Goal: Task Accomplishment & Management: Use online tool/utility

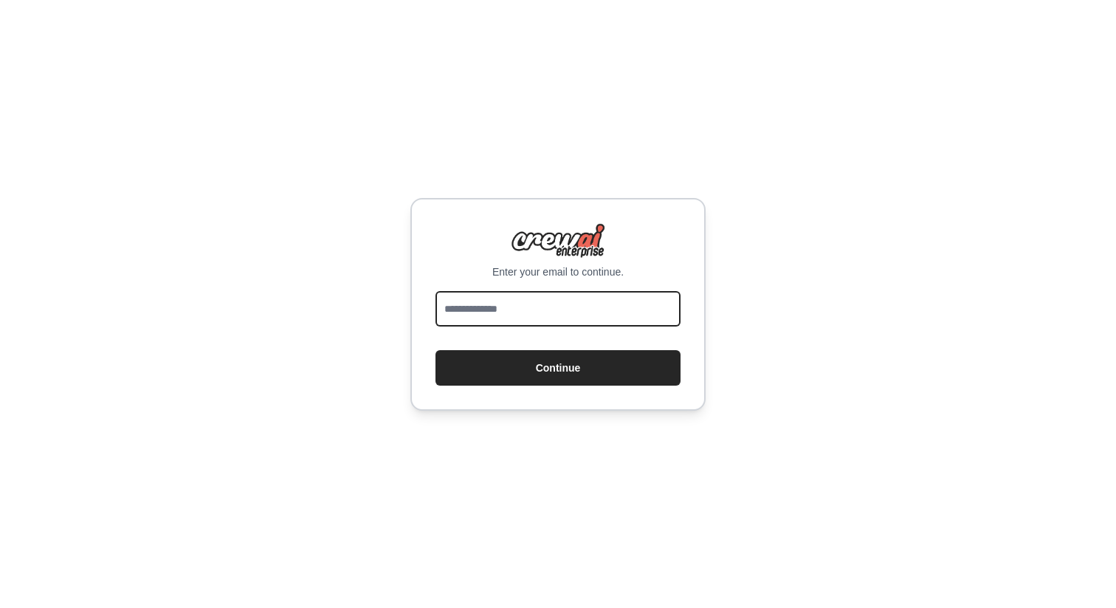
click at [600, 307] on input "email" at bounding box center [558, 308] width 245 height 35
type input "**********"
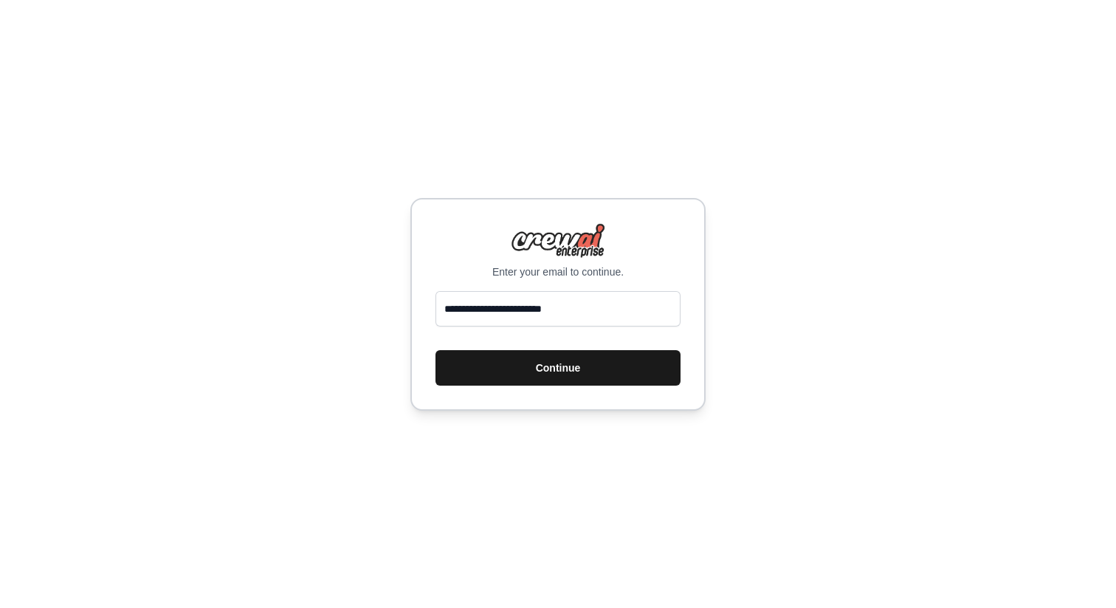
click at [598, 371] on button "Continue" at bounding box center [558, 367] width 245 height 35
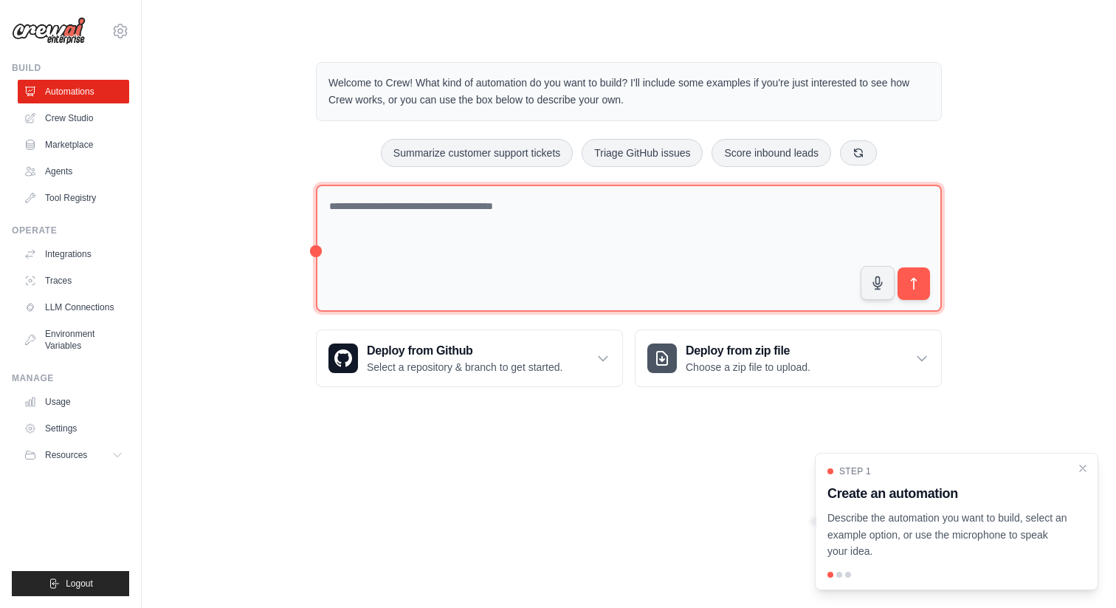
click at [517, 217] on textarea at bounding box center [629, 249] width 626 height 128
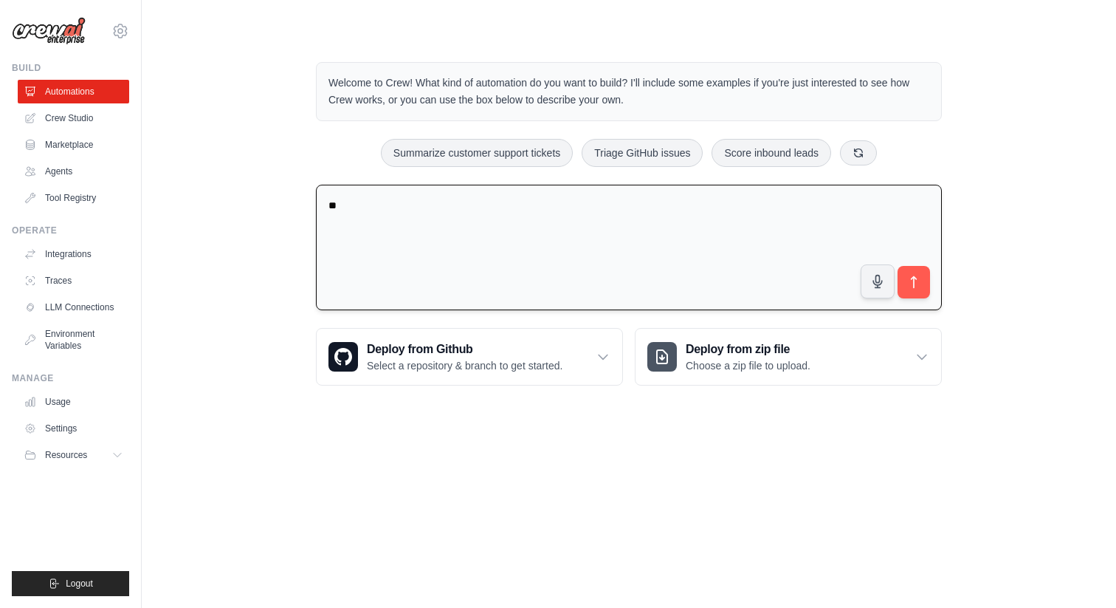
type textarea "*"
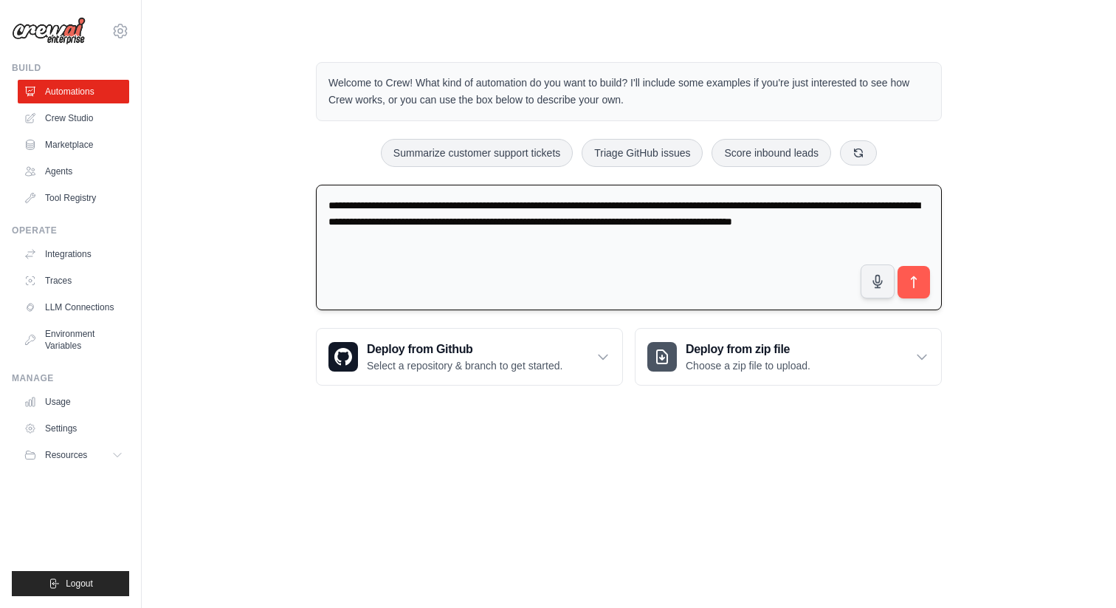
type textarea "**********"
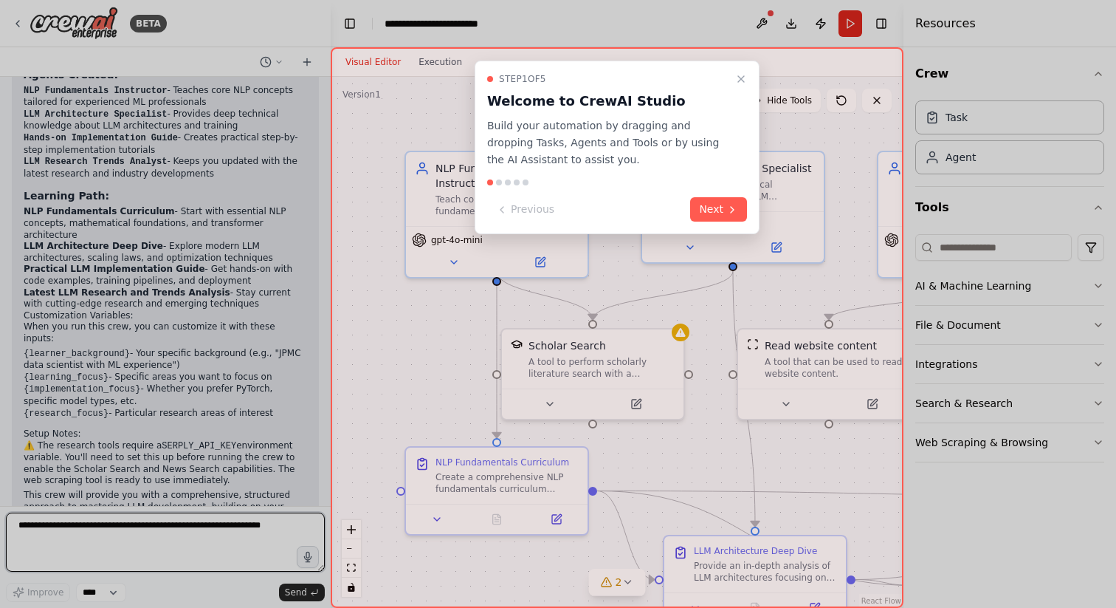
scroll to position [1061, 0]
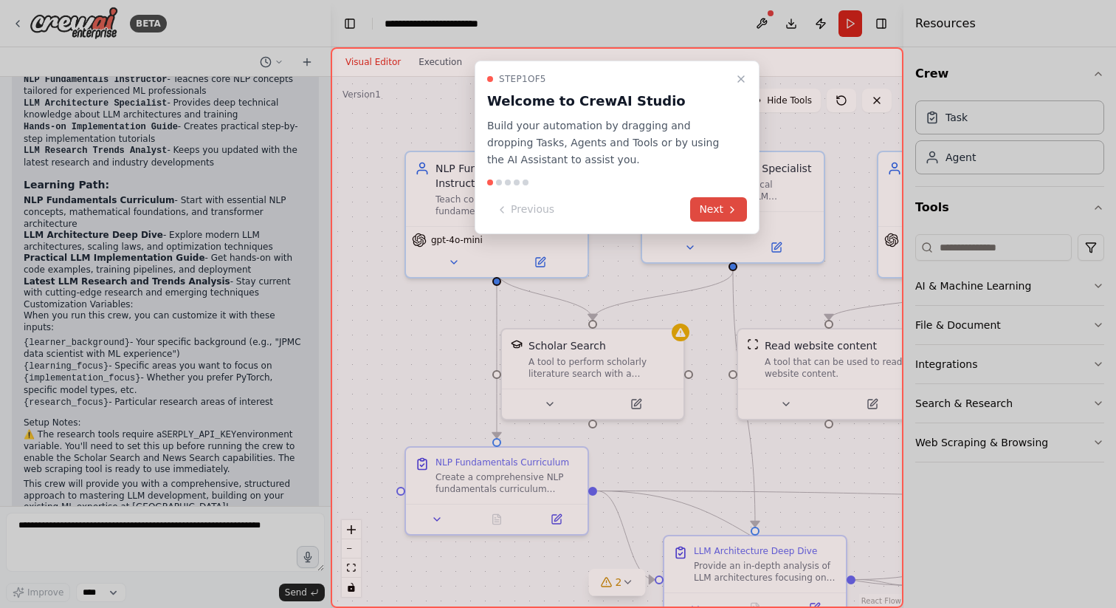
click at [716, 208] on button "Next" at bounding box center [718, 209] width 57 height 24
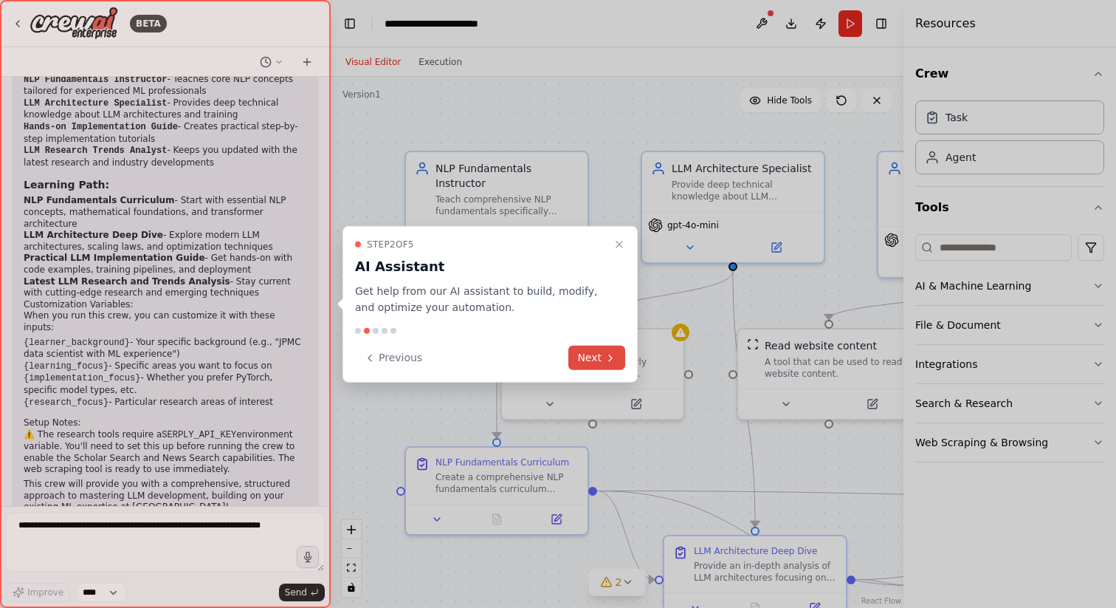
click at [601, 353] on button "Next" at bounding box center [597, 358] width 57 height 24
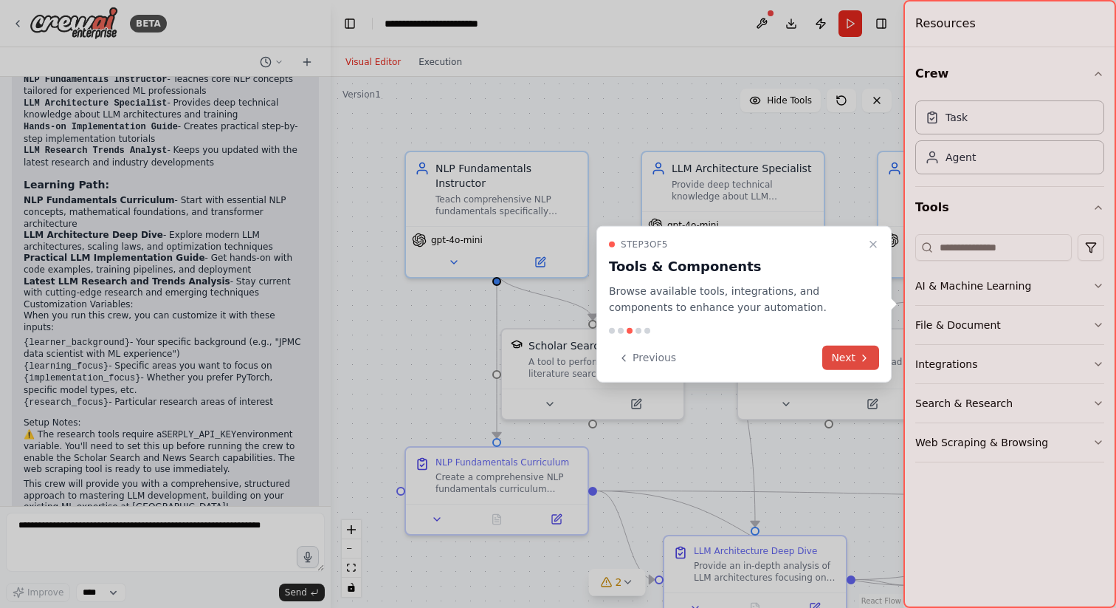
click at [842, 360] on button "Next" at bounding box center [851, 358] width 57 height 24
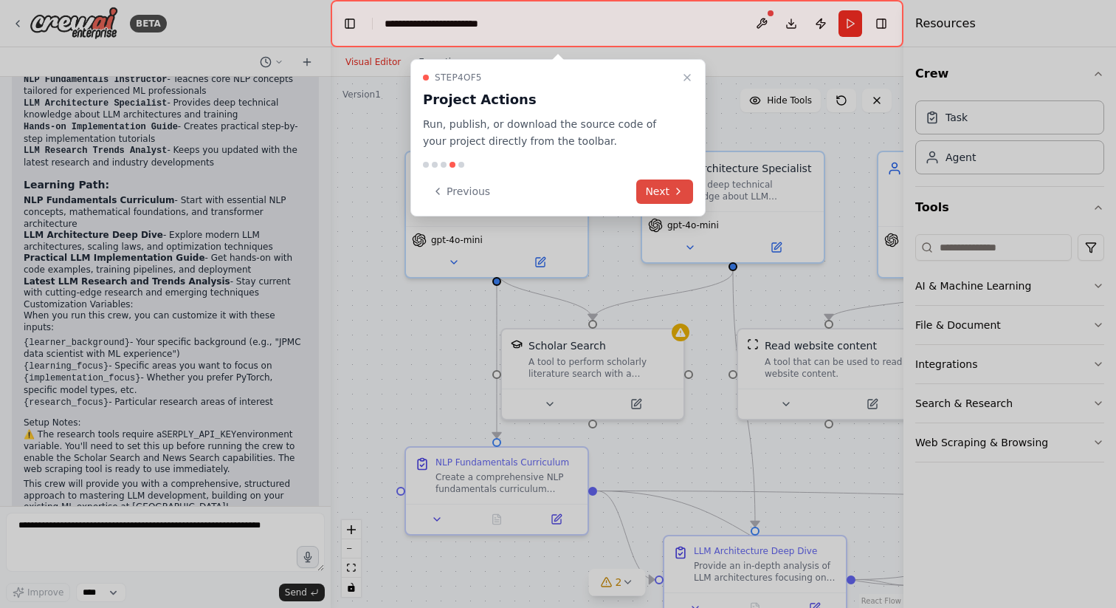
click at [681, 198] on button "Next" at bounding box center [664, 191] width 57 height 24
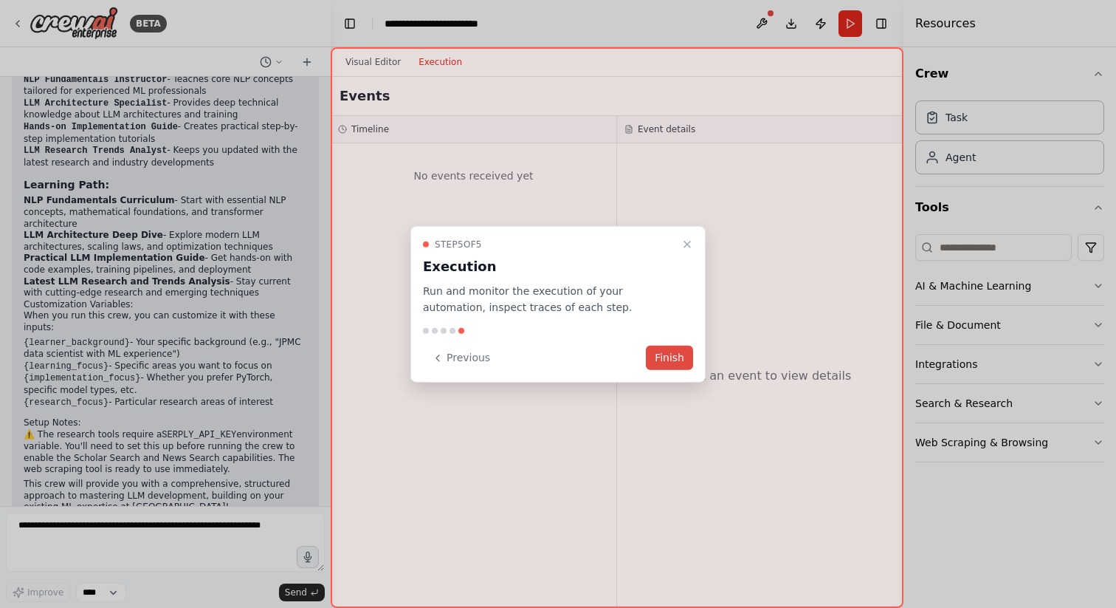
click at [682, 360] on button "Finish" at bounding box center [669, 358] width 47 height 24
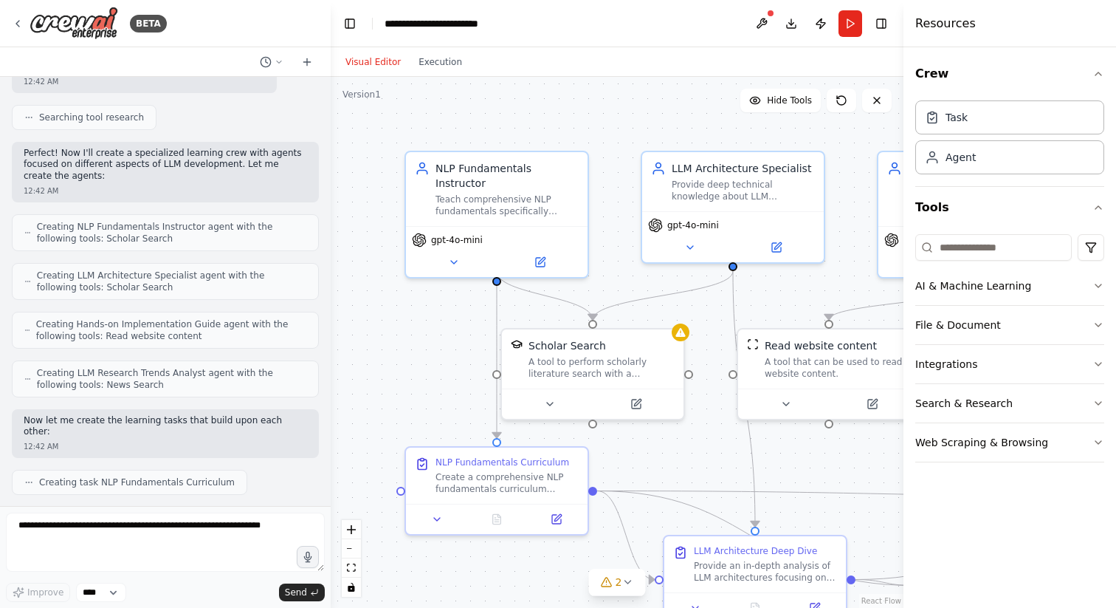
scroll to position [314, 0]
click at [173, 229] on span "Creating NLP Fundamentals Instructor agent with the following tools: Scholar Se…" at bounding box center [172, 232] width 270 height 24
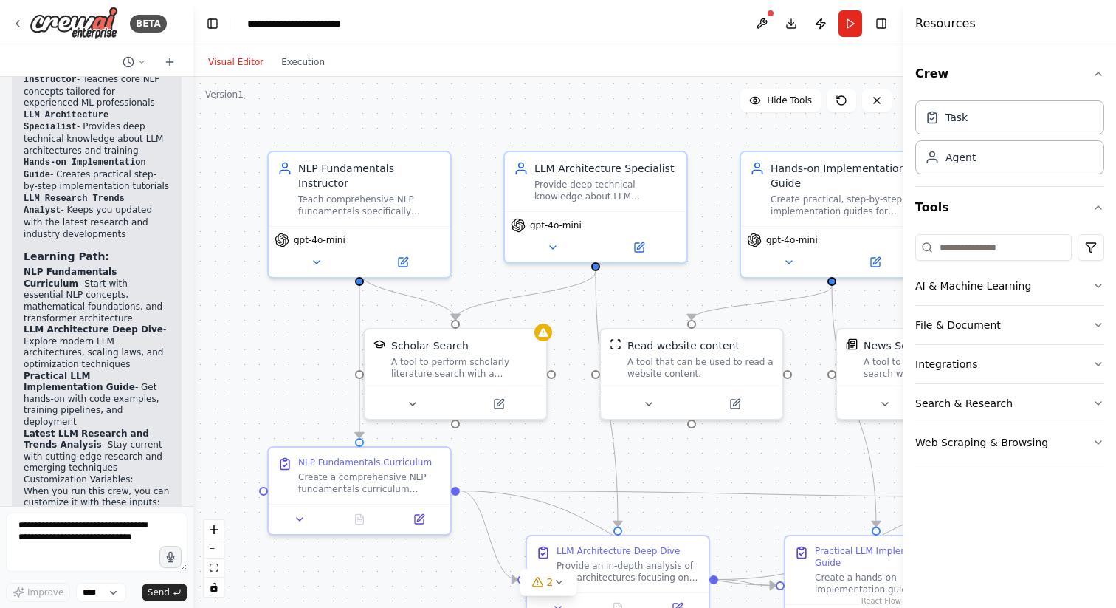
scroll to position [1726, 0]
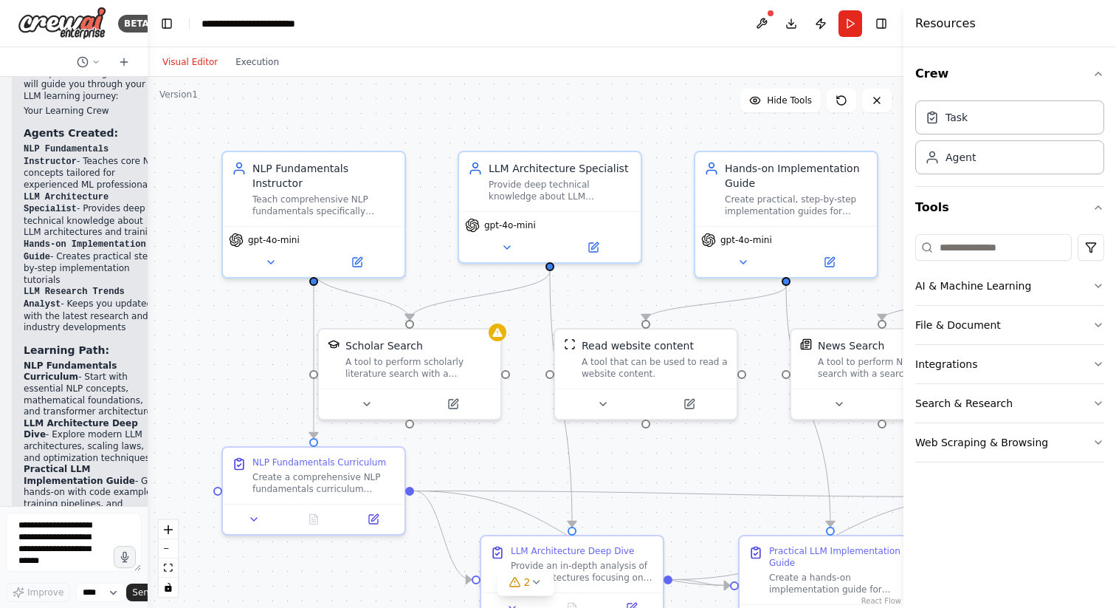
drag, startPoint x: 327, startPoint y: 365, endPoint x: 107, endPoint y: 354, distance: 220.3
click at [107, 354] on div "BETA I want to create agents that could teach me about buidling my own llm mode…" at bounding box center [74, 304] width 148 height 608
click at [267, 65] on button "Execution" at bounding box center [257, 62] width 61 height 18
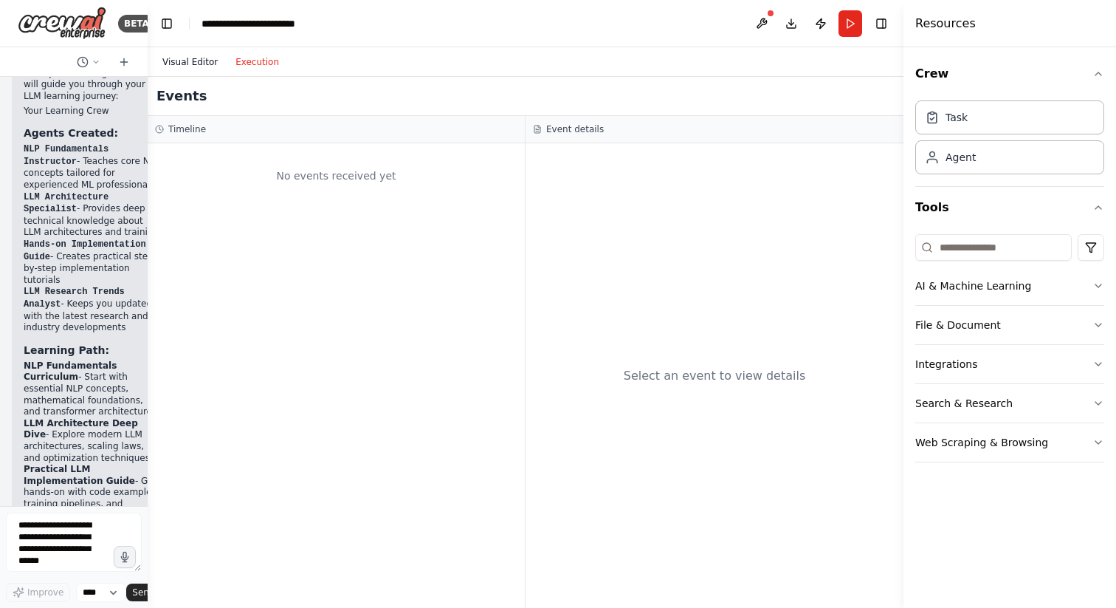
click at [179, 64] on button "Visual Editor" at bounding box center [190, 62] width 73 height 18
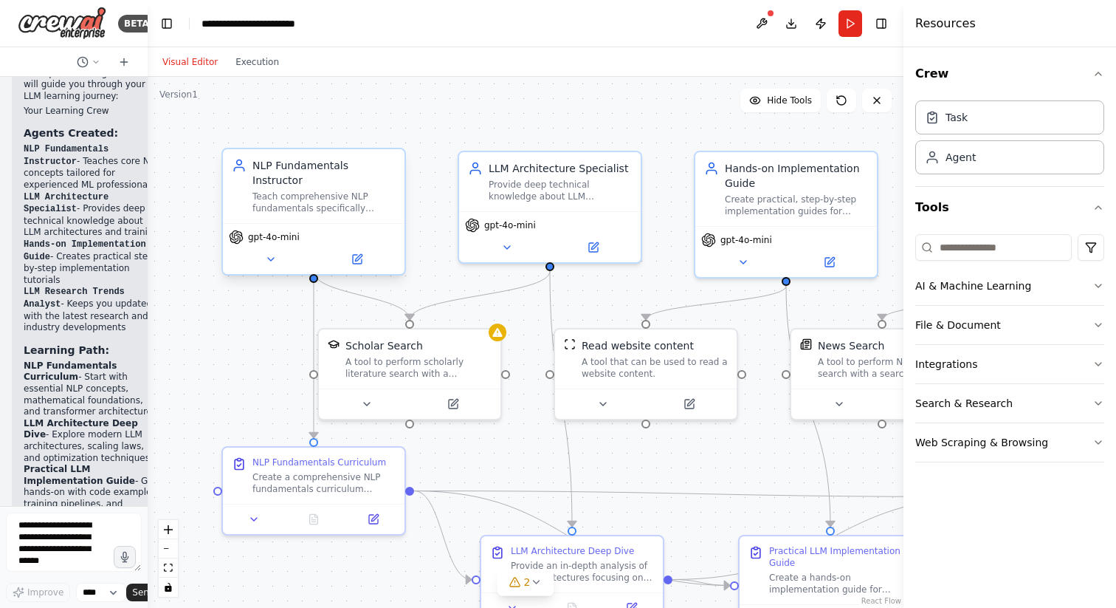
click at [320, 191] on div "Teach comprehensive NLP fundamentals specifically tailored for {learner_backgro…" at bounding box center [324, 203] width 143 height 24
click at [442, 270] on div ".deletable-edge-delete-btn { width: 20px; height: 20px; border: 0px solid #ffff…" at bounding box center [526, 342] width 756 height 531
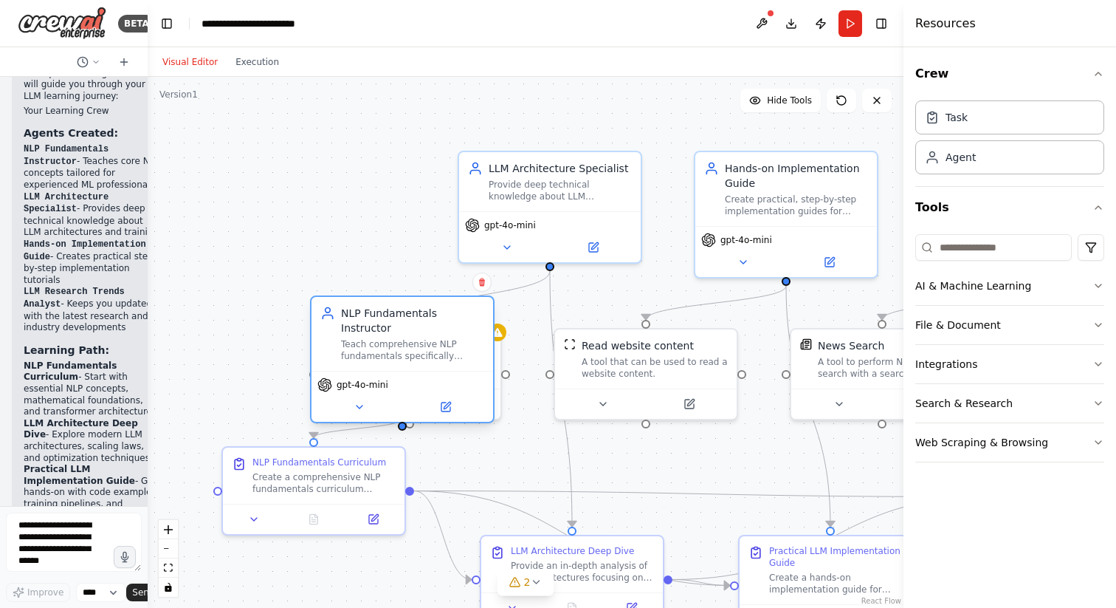
drag, startPoint x: 336, startPoint y: 207, endPoint x: 430, endPoint y: 351, distance: 172.8
click at [430, 351] on div "NLP Fundamentals Instructor Teach comprehensive NLP fundamentals specifically t…" at bounding box center [403, 334] width 182 height 74
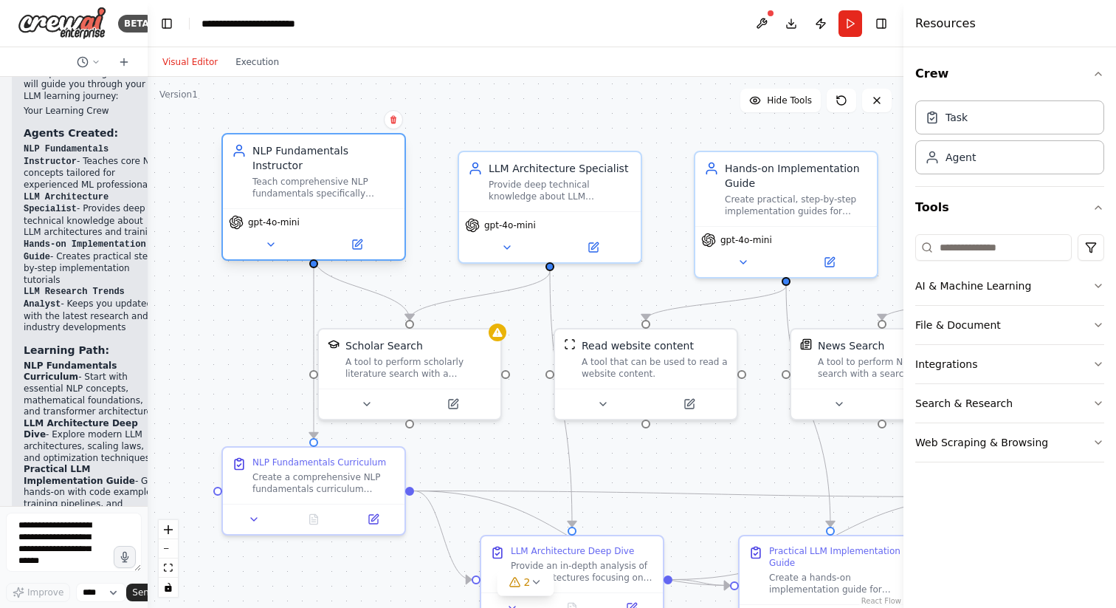
drag, startPoint x: 426, startPoint y: 340, endPoint x: 337, endPoint y: 179, distance: 183.5
click at [337, 178] on div "Teach comprehensive NLP fundamentals specifically tailored for {learner_backgro…" at bounding box center [324, 188] width 143 height 24
click at [276, 238] on icon at bounding box center [271, 244] width 12 height 12
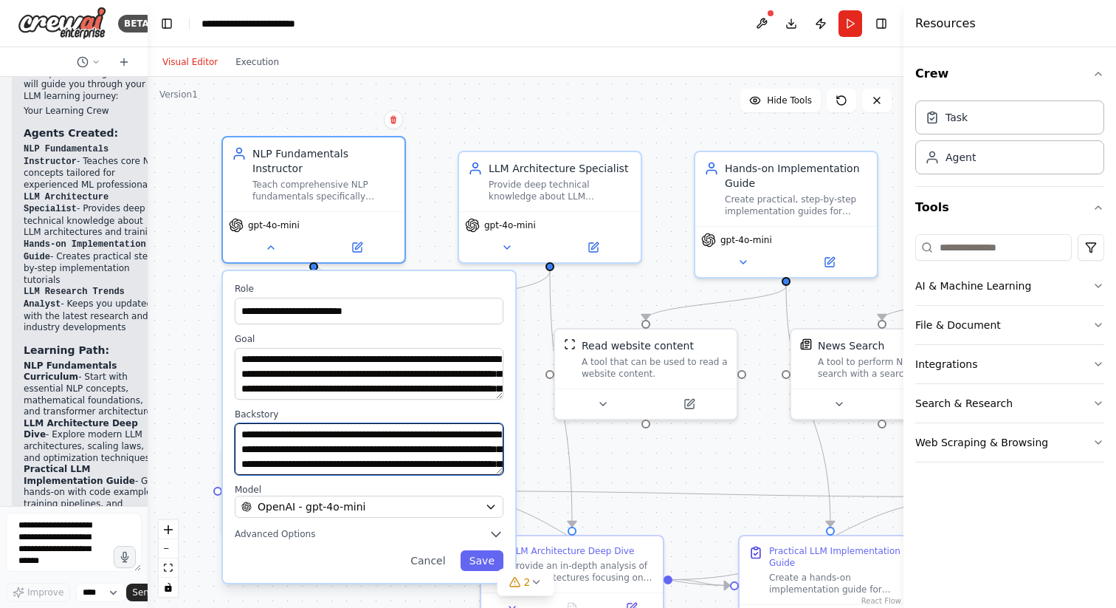
click at [388, 430] on textarea "**********" at bounding box center [369, 449] width 269 height 52
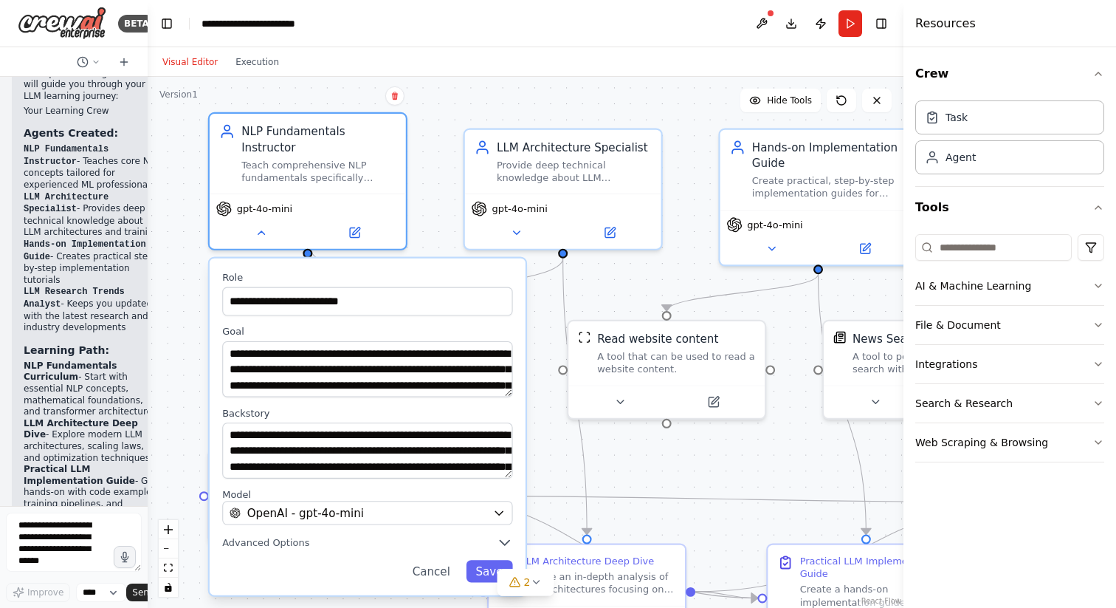
click at [422, 163] on div ".deletable-edge-delete-btn { width: 20px; height: 20px; border: 0px solid #ffff…" at bounding box center [526, 342] width 756 height 531
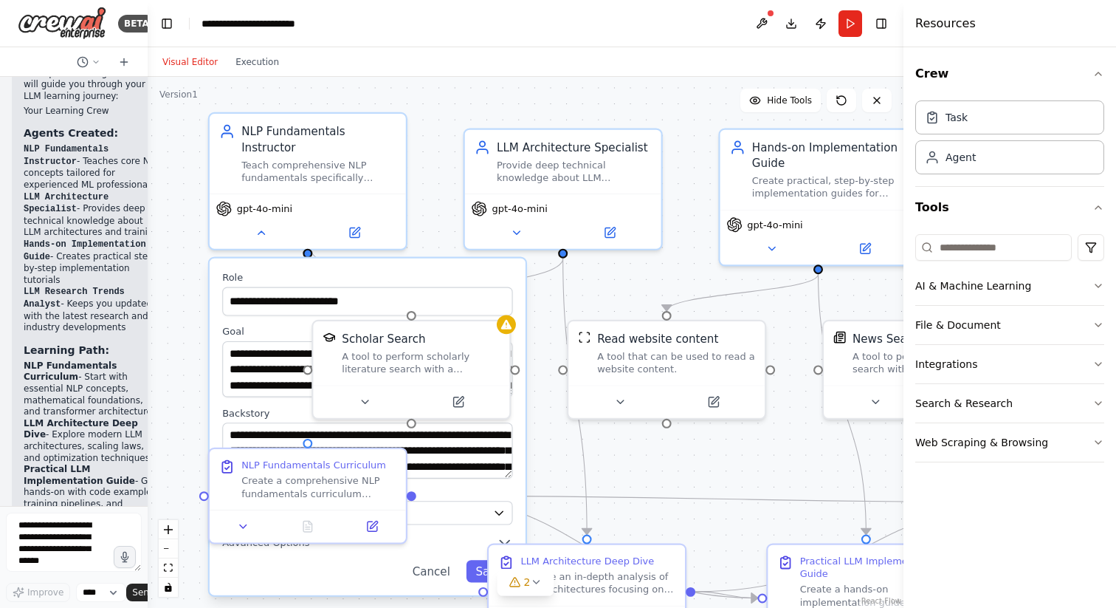
click at [446, 199] on div ".deletable-edge-delete-btn { width: 20px; height: 20px; border: 0px solid #ffff…" at bounding box center [526, 342] width 756 height 531
click at [450, 334] on div "Scholar Search" at bounding box center [421, 336] width 158 height 16
click at [340, 464] on div "NLP Fundamentals Curriculum" at bounding box center [313, 462] width 145 height 13
click at [244, 524] on icon at bounding box center [243, 522] width 7 height 3
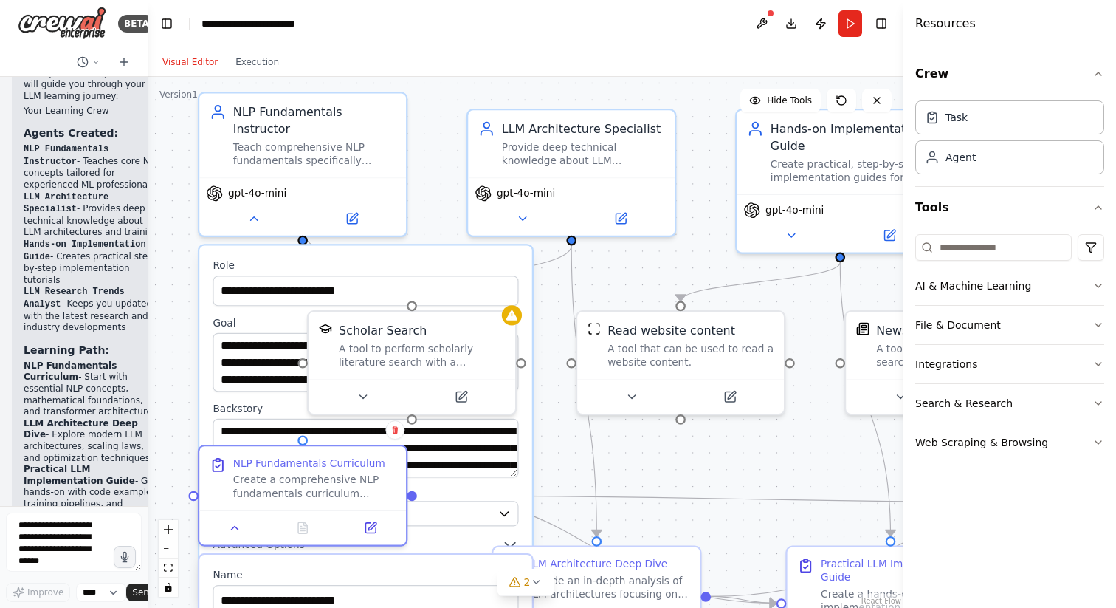
click at [439, 148] on div ".deletable-edge-delete-btn { width: 20px; height: 20px; border: 0px solid #ffff…" at bounding box center [526, 342] width 756 height 531
click at [264, 205] on button at bounding box center [253, 215] width 95 height 20
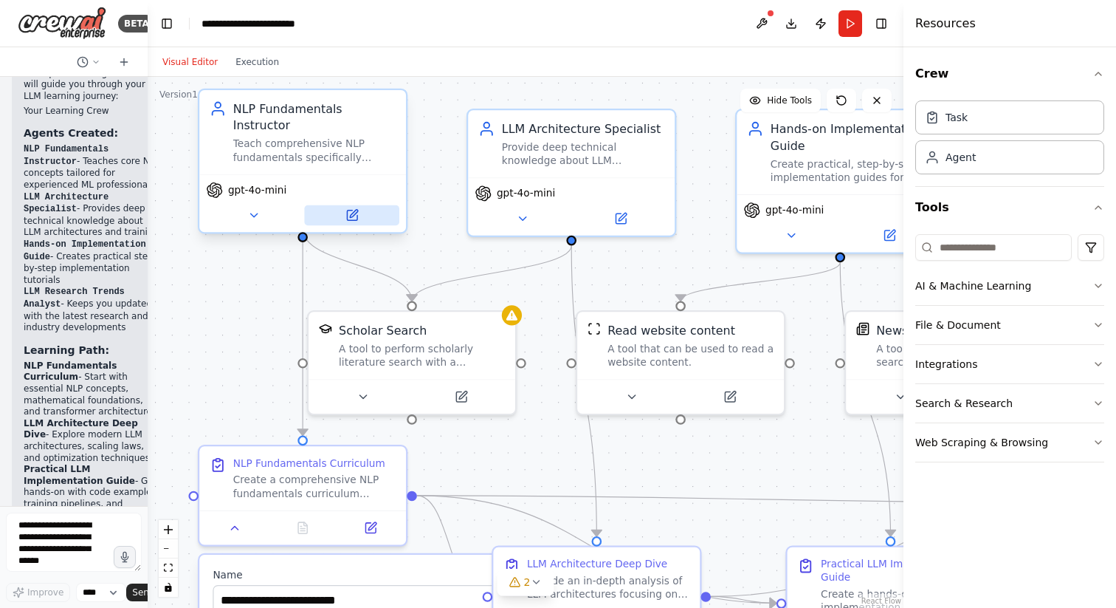
click at [363, 205] on button at bounding box center [351, 215] width 95 height 20
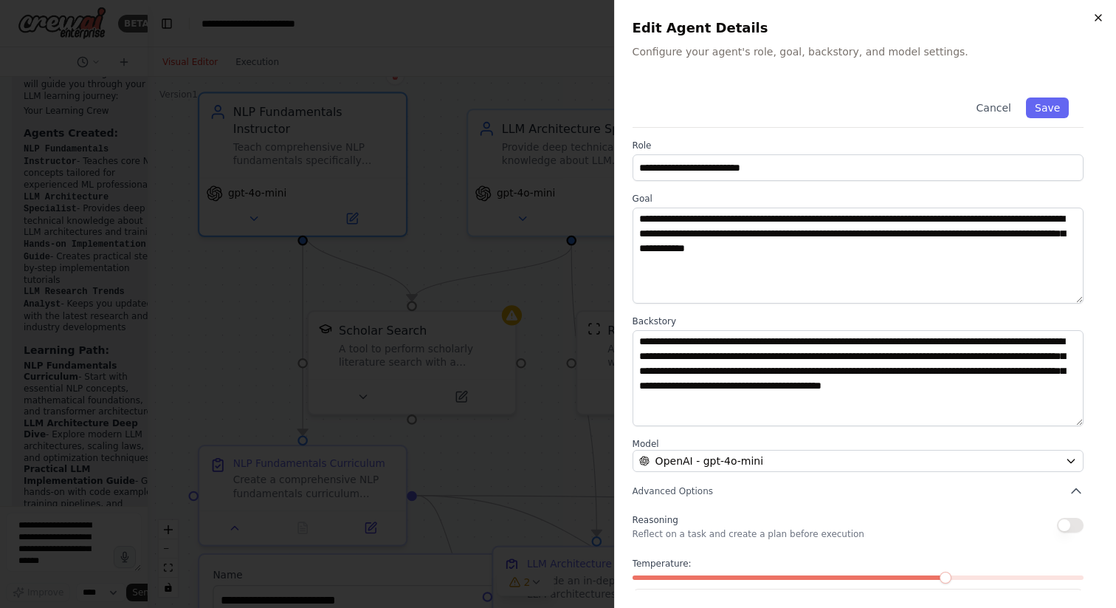
click at [1095, 21] on icon "button" at bounding box center [1099, 18] width 12 height 12
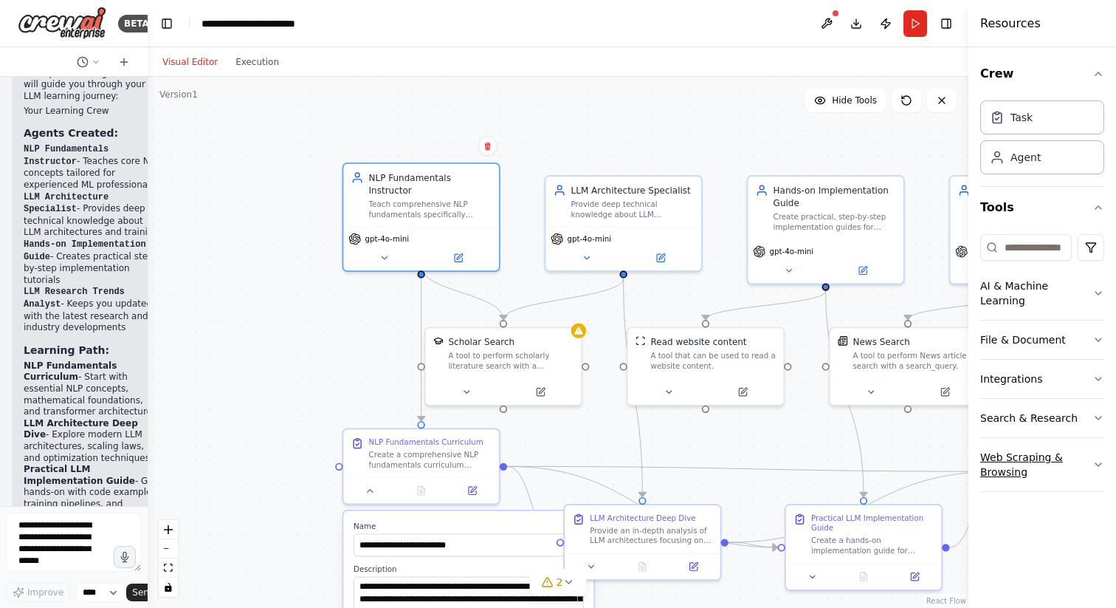
drag, startPoint x: 905, startPoint y: 436, endPoint x: 1022, endPoint y: 443, distance: 116.9
click at [1022, 443] on div "Resources Crew Task Agent Tools AI & Machine Learning File & Document Integrati…" at bounding box center [1043, 304] width 148 height 608
click at [80, 542] on textarea at bounding box center [74, 541] width 136 height 59
type textarea "**********"
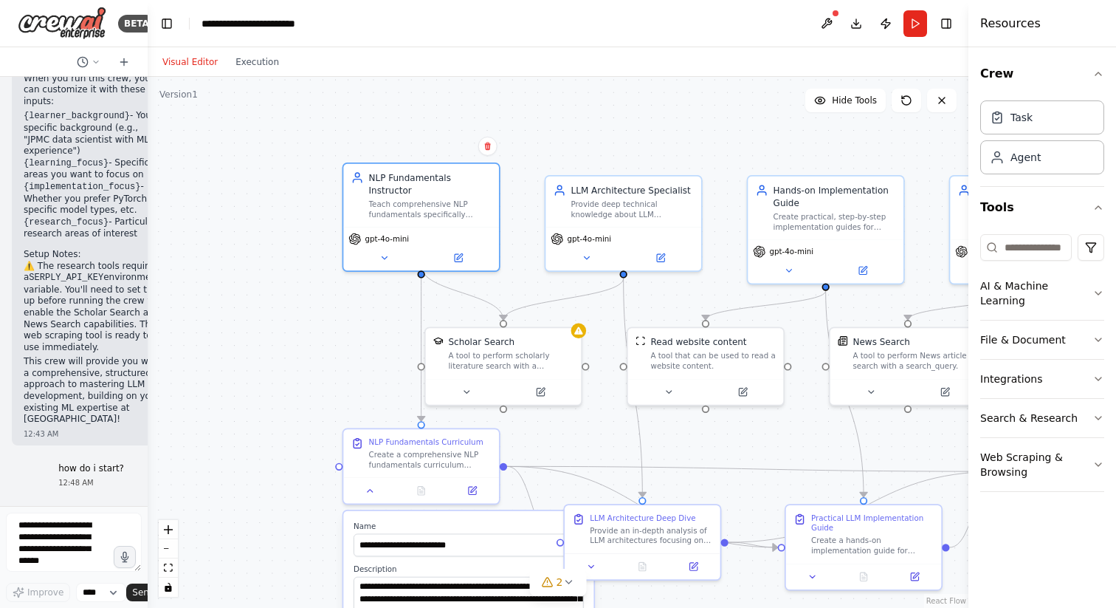
scroll to position [2310, 0]
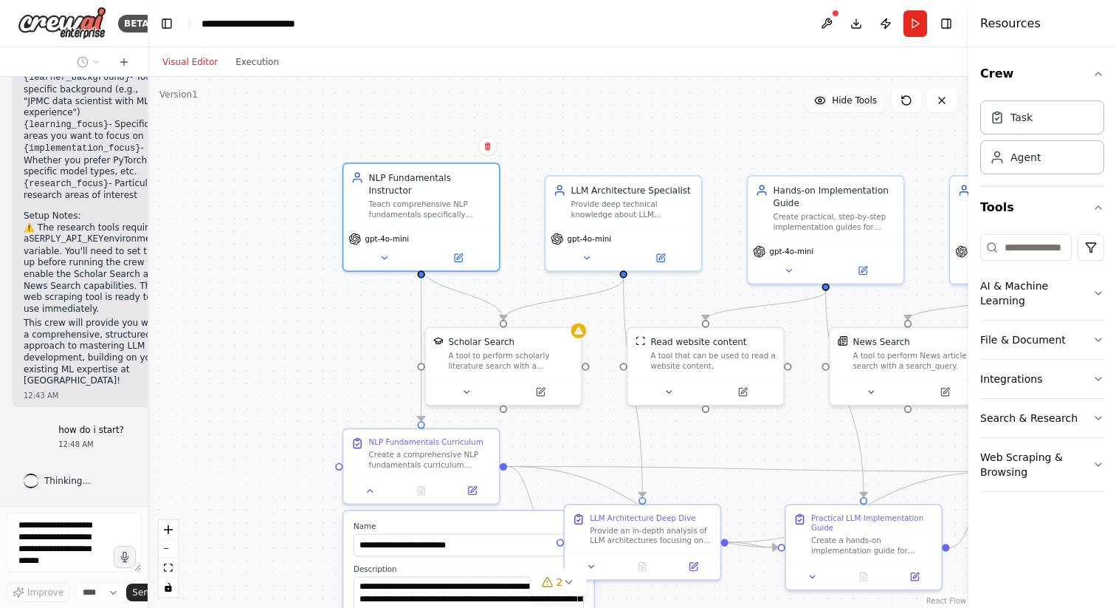
click at [834, 106] on button "Hide Tools" at bounding box center [846, 101] width 80 height 24
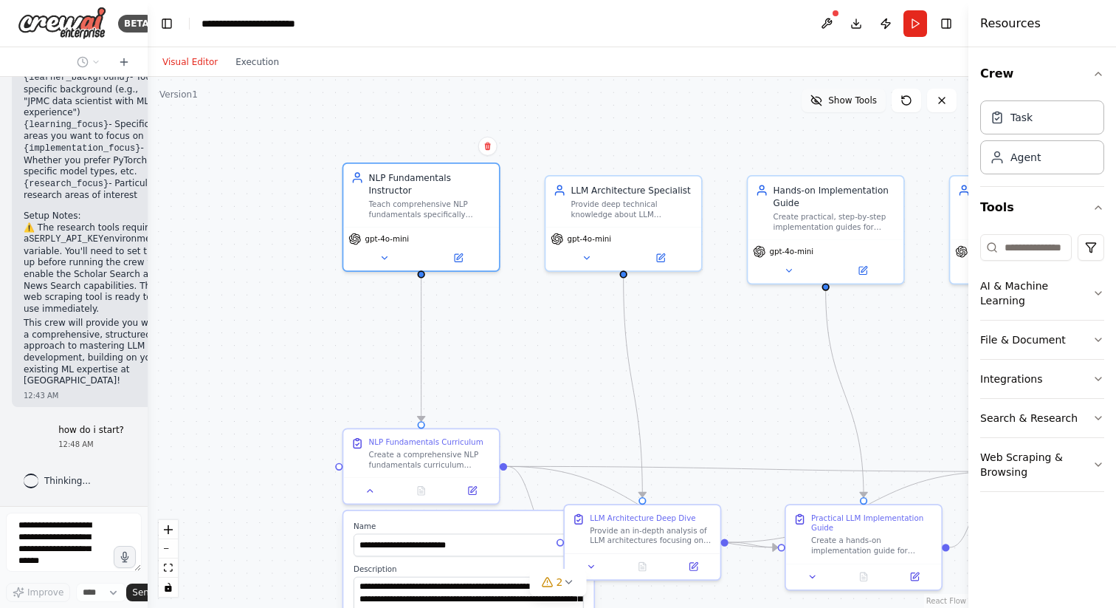
click at [834, 106] on button "Show Tools" at bounding box center [844, 101] width 84 height 24
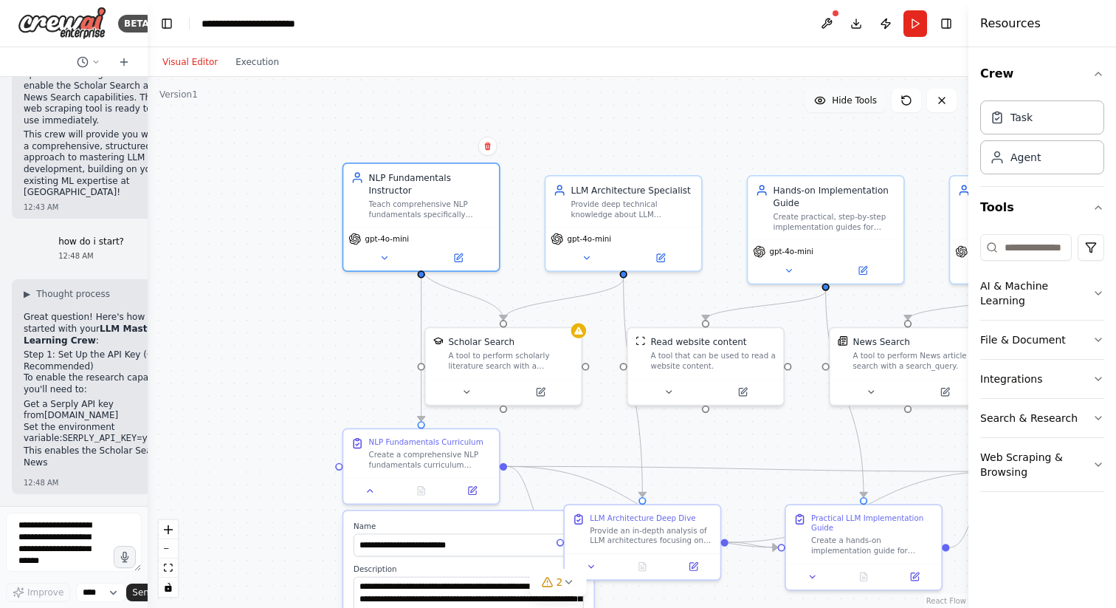
click at [834, 106] on button "Hide Tools" at bounding box center [846, 101] width 80 height 24
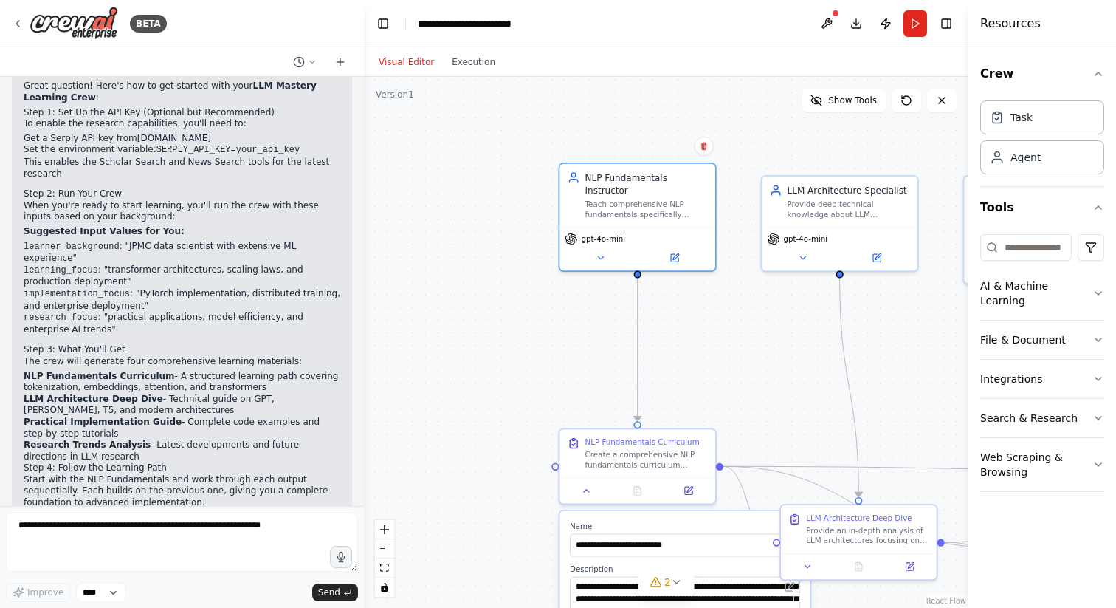
drag, startPoint x: 143, startPoint y: 407, endPoint x: 387, endPoint y: 444, distance: 247.2
click at [387, 444] on div "BETA I want to create agents that could teach me about buidling my own llm mode…" at bounding box center [558, 304] width 1116 height 608
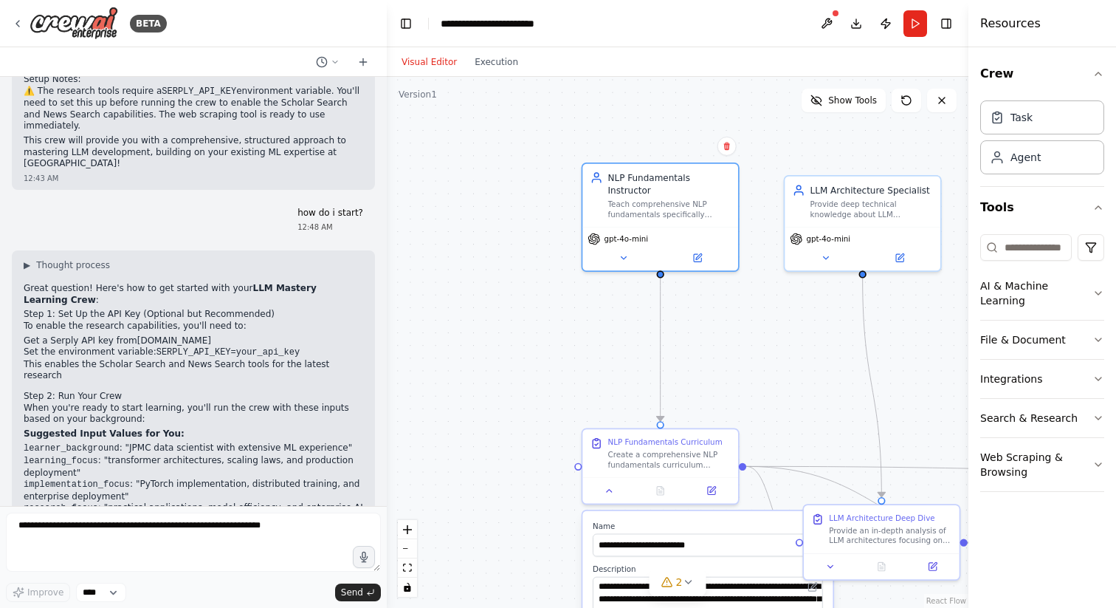
scroll to position [1341, 0]
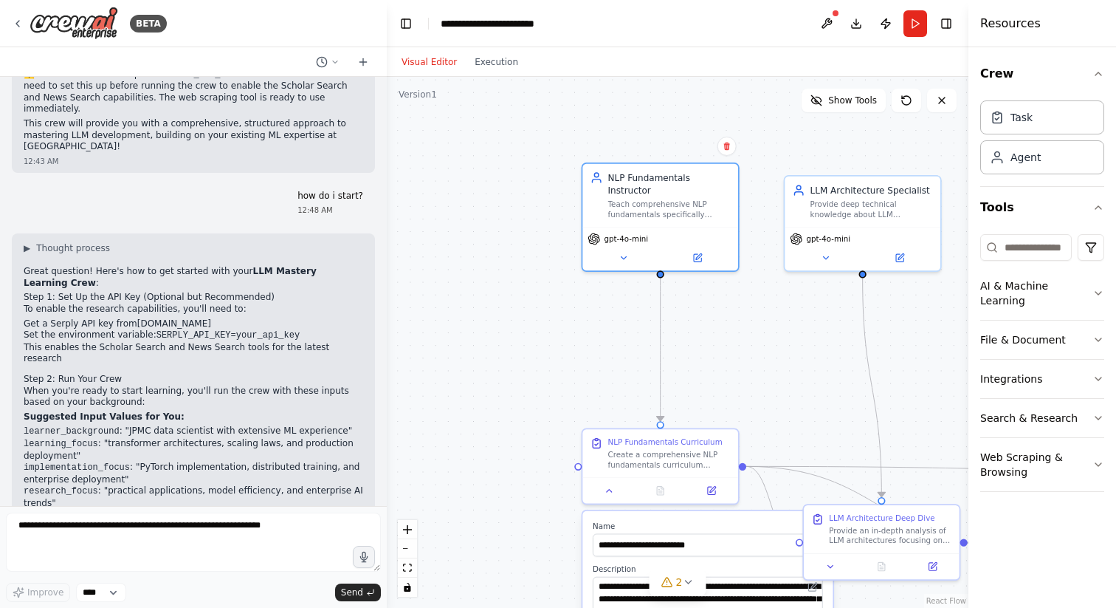
click at [140, 318] on link "[DOMAIN_NAME]" at bounding box center [174, 323] width 74 height 10
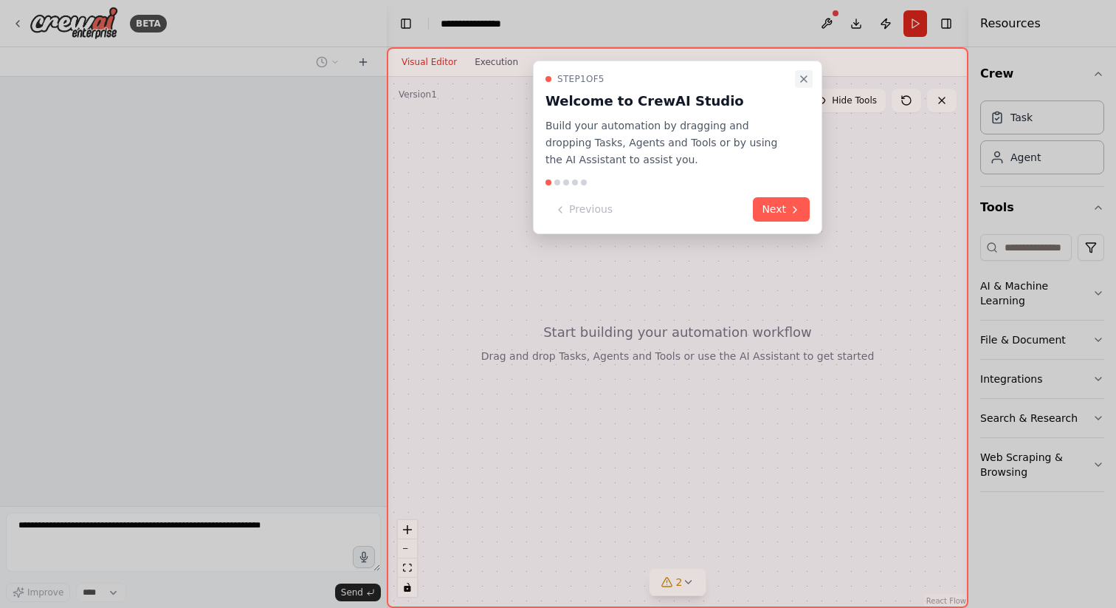
click at [805, 78] on icon "Close walkthrough" at bounding box center [804, 79] width 6 height 6
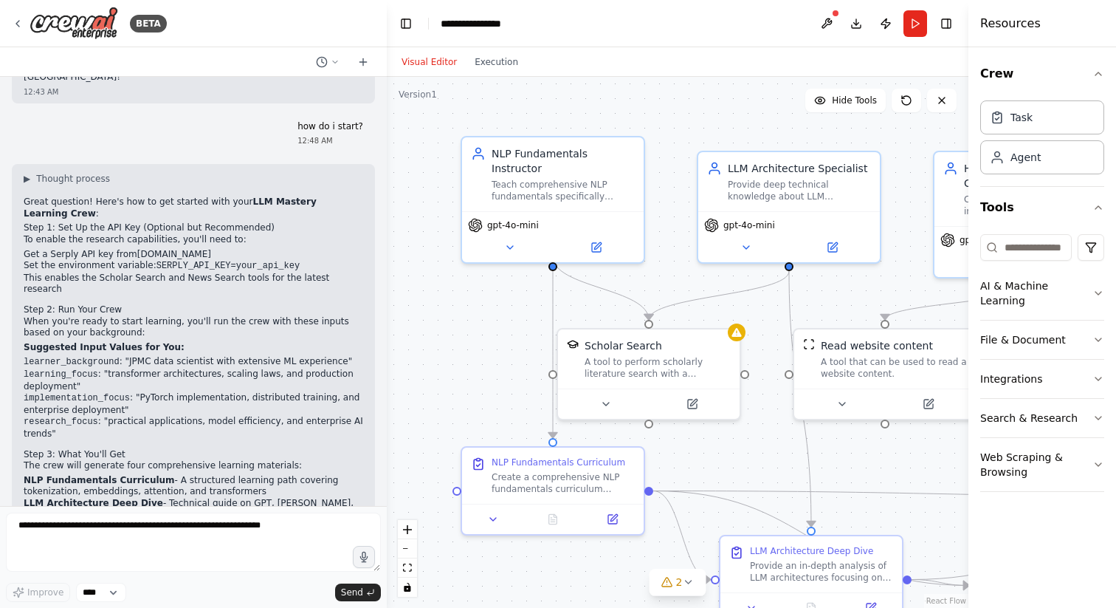
scroll to position [1414, 0]
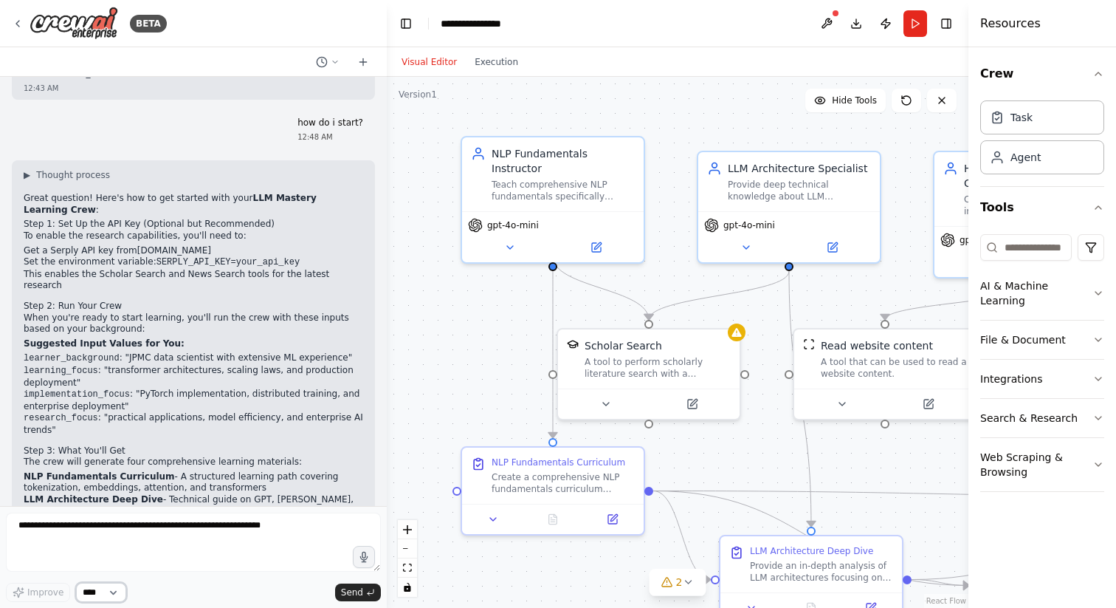
click at [118, 588] on select "****" at bounding box center [101, 592] width 50 height 19
click at [168, 338] on p "Suggested Input Values for You:" at bounding box center [194, 344] width 340 height 12
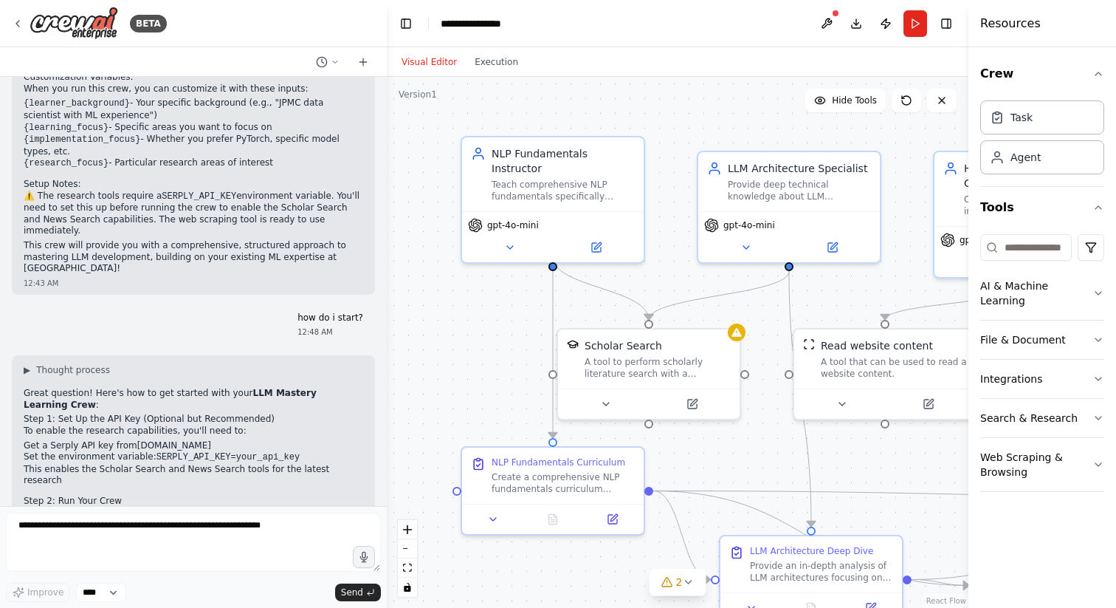
scroll to position [1302, 0]
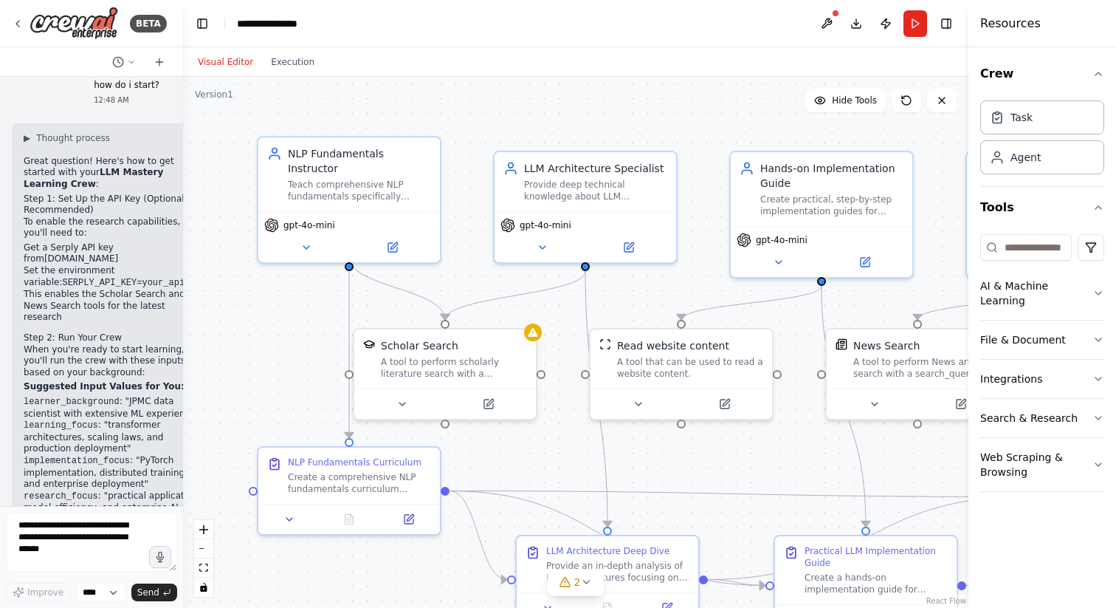
drag, startPoint x: 385, startPoint y: 383, endPoint x: 159, endPoint y: 362, distance: 227.0
click at [159, 362] on div "BETA I want to create agents that could teach me about buidling my own llm mode…" at bounding box center [558, 304] width 1116 height 608
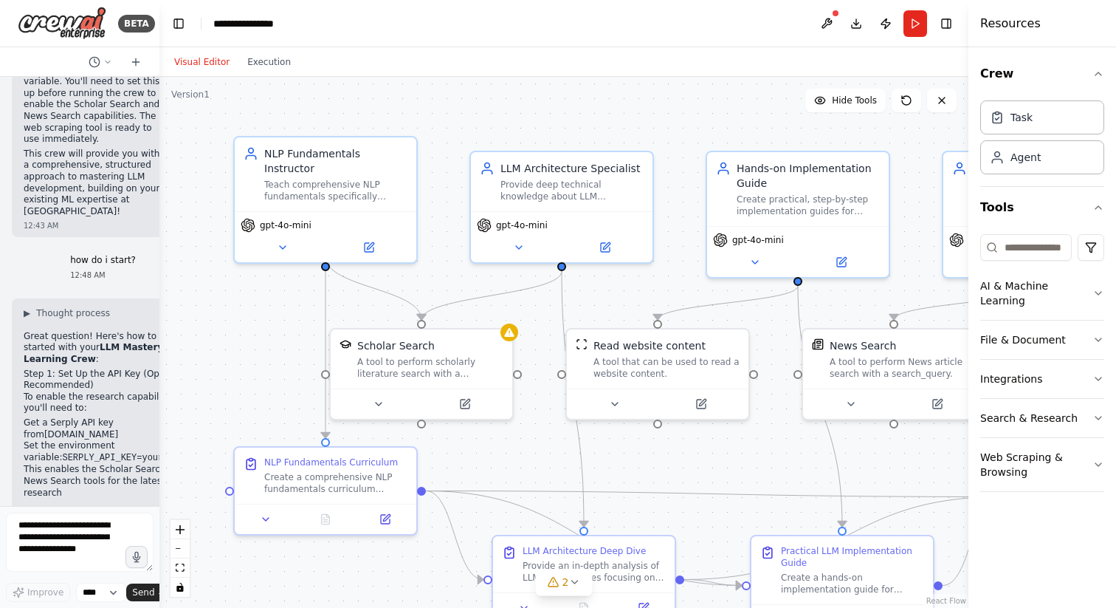
scroll to position [2322, 0]
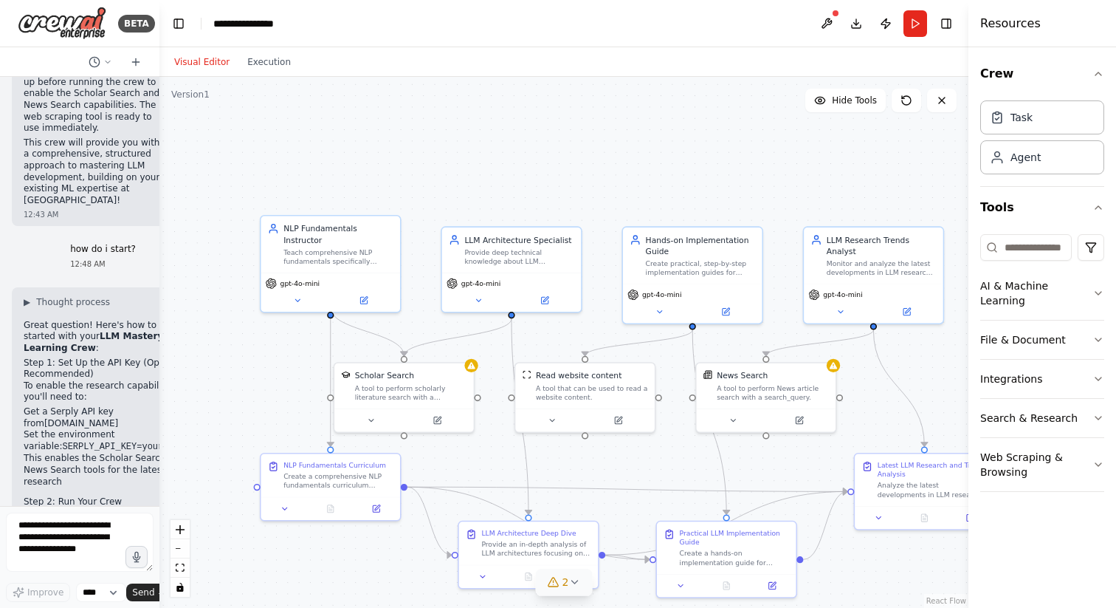
click at [569, 577] on icon at bounding box center [575, 582] width 12 height 12
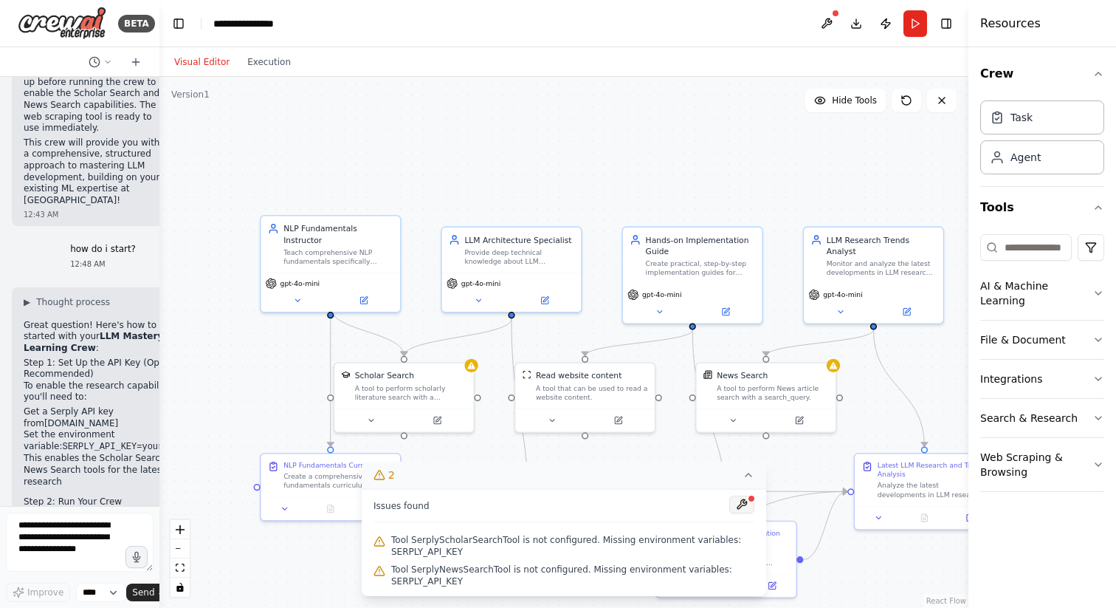
click at [746, 501] on button at bounding box center [742, 504] width 25 height 18
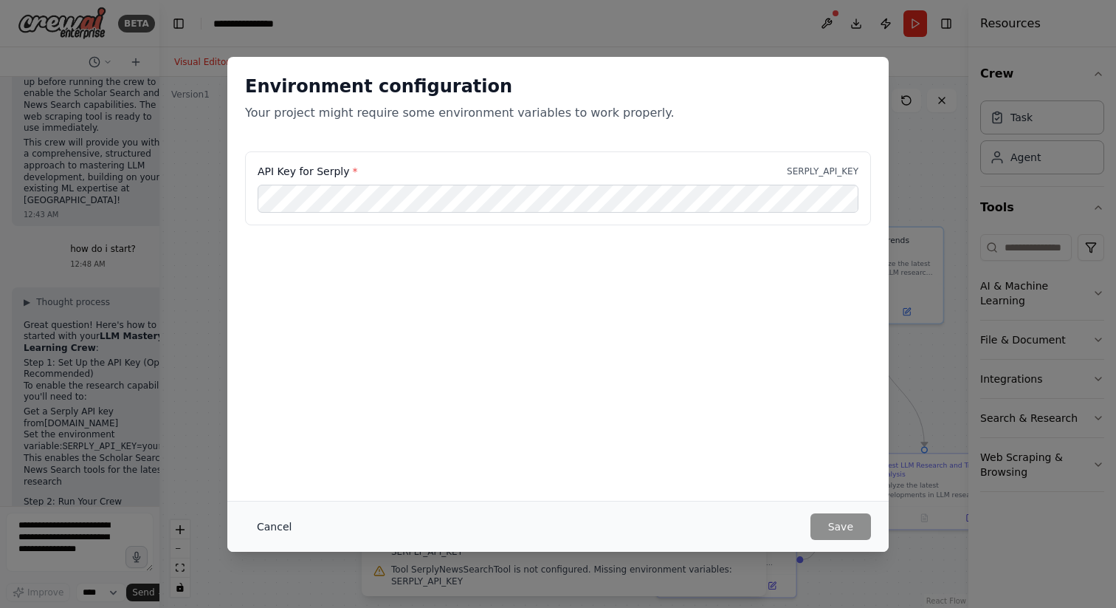
click at [278, 528] on button "Cancel" at bounding box center [274, 526] width 58 height 27
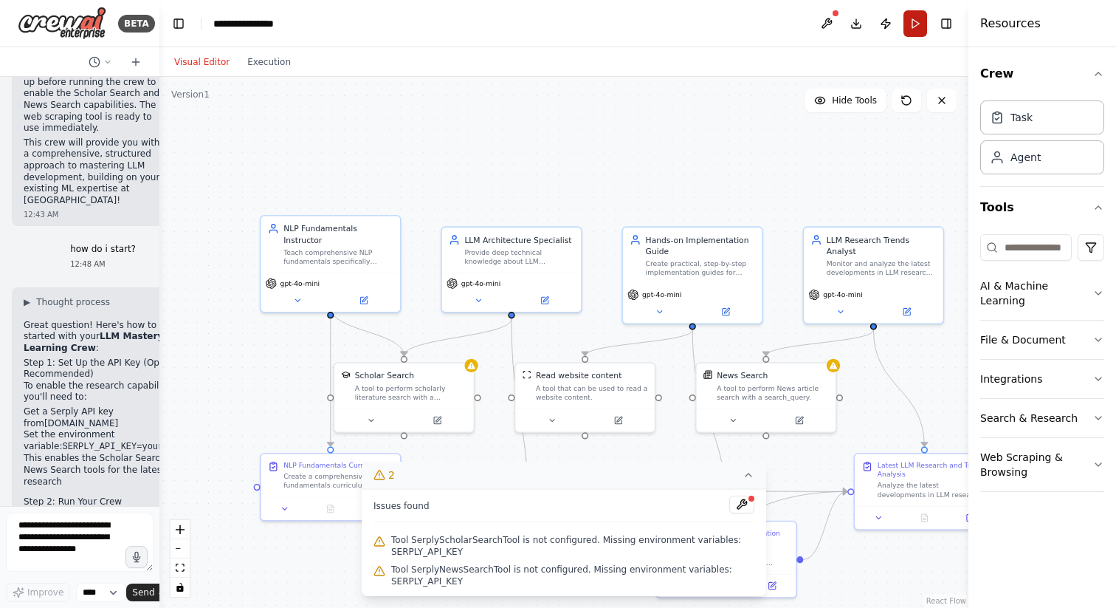
click at [915, 27] on button "Run" at bounding box center [916, 23] width 24 height 27
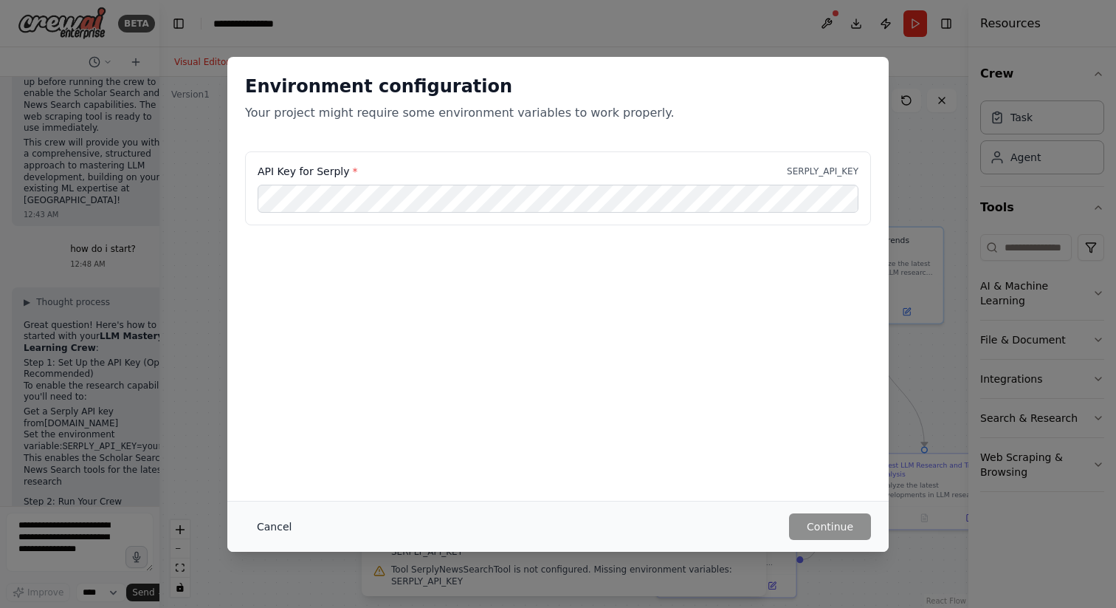
click at [279, 527] on button "Cancel" at bounding box center [274, 526] width 58 height 27
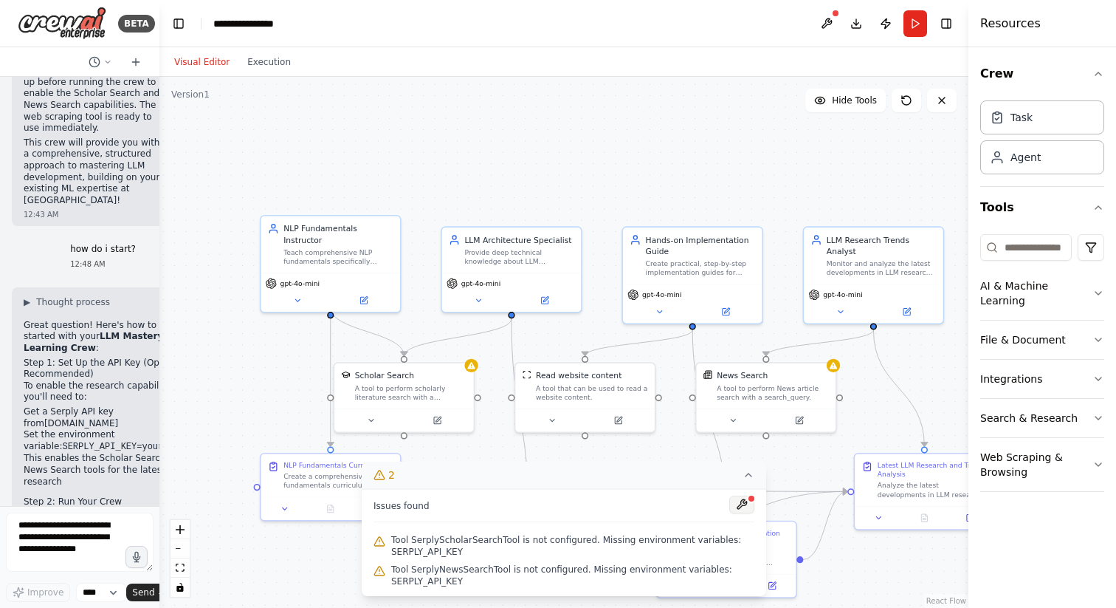
click at [737, 507] on button at bounding box center [742, 504] width 25 height 18
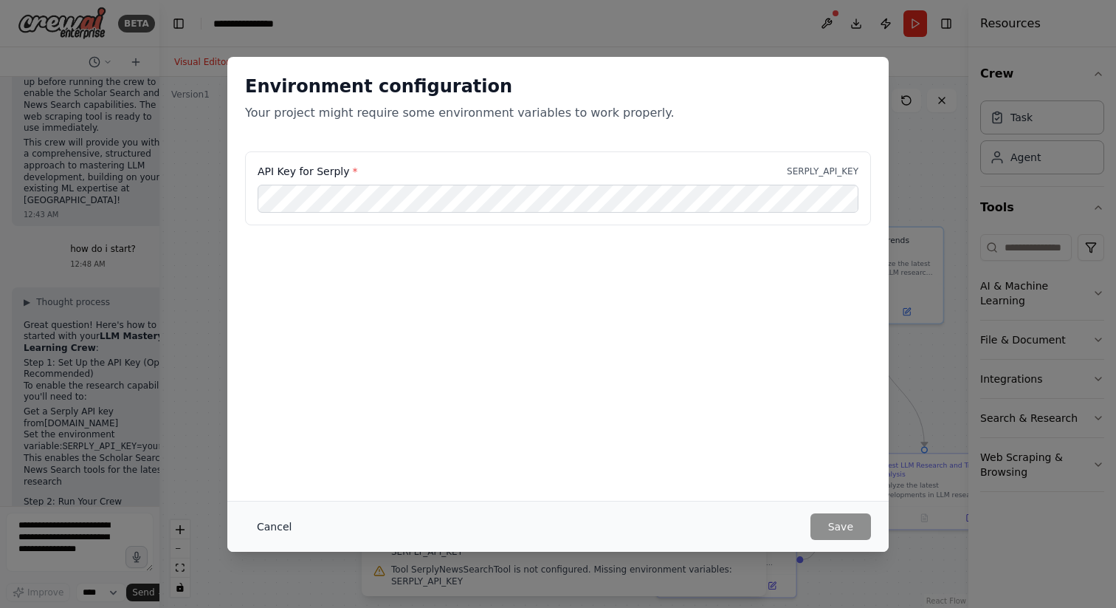
click at [279, 532] on button "Cancel" at bounding box center [274, 526] width 58 height 27
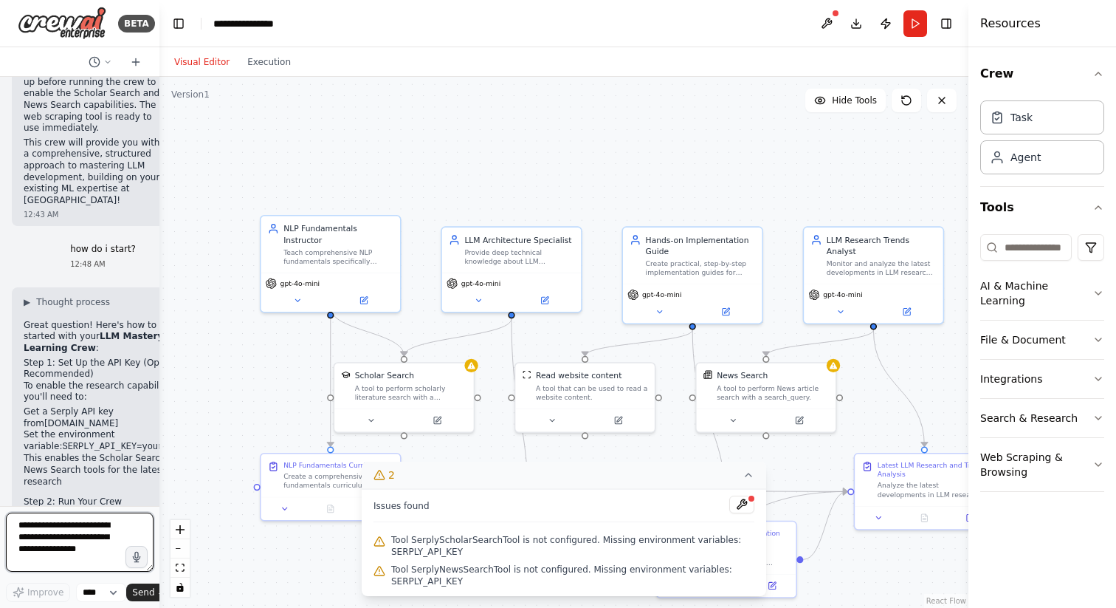
click at [64, 536] on textarea at bounding box center [80, 541] width 148 height 59
type textarea "**********"
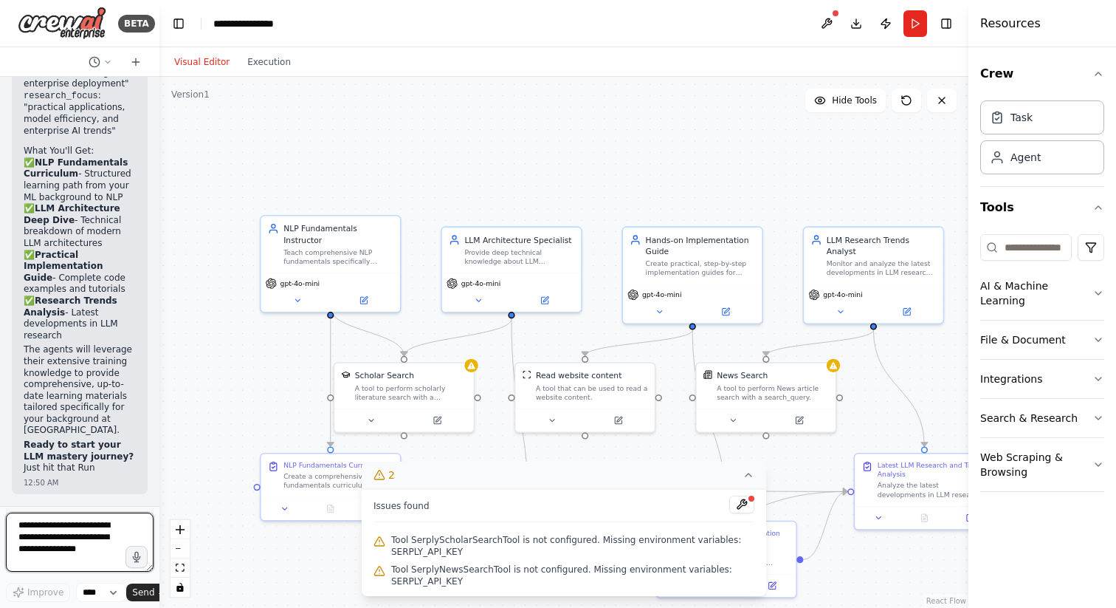
scroll to position [4194, 0]
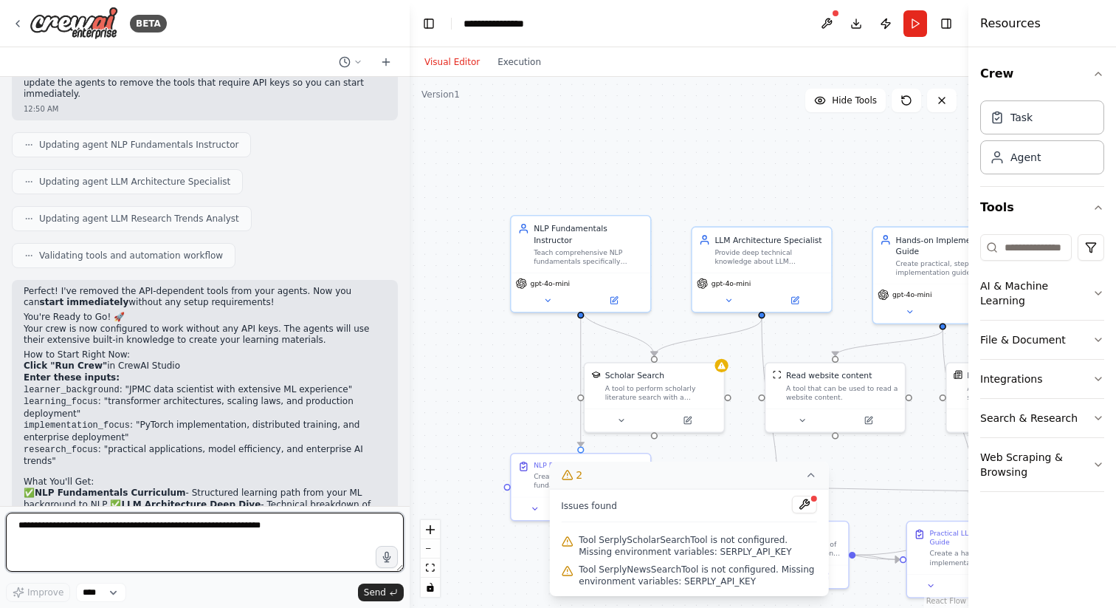
drag, startPoint x: 153, startPoint y: 371, endPoint x: 410, endPoint y: 386, distance: 257.4
click at [410, 386] on div "BETA I want to create agents that could teach me about buidling my own llm mode…" at bounding box center [558, 304] width 1116 height 608
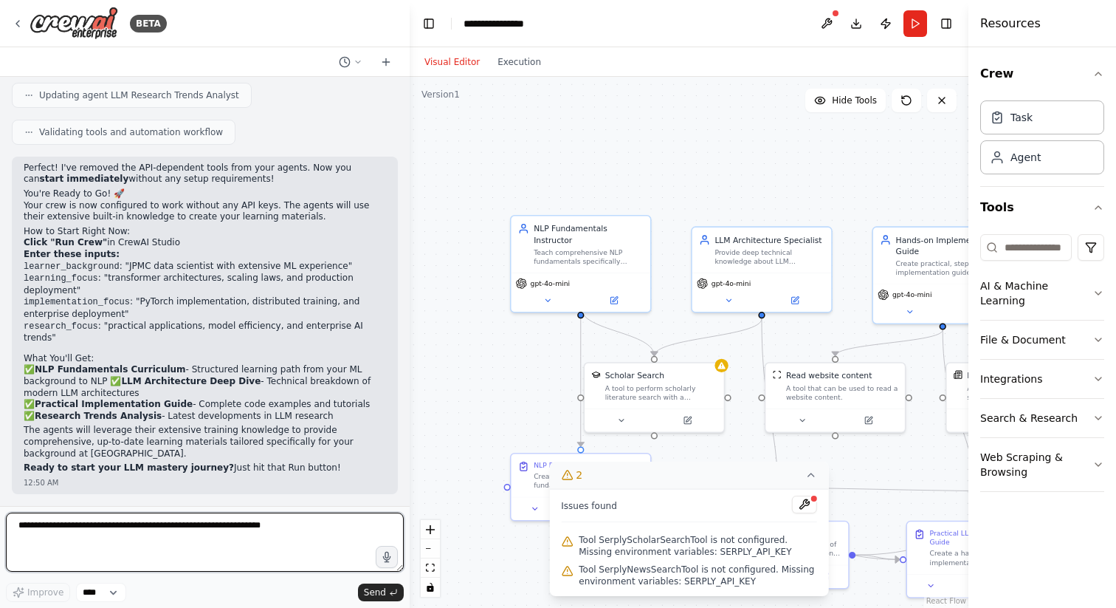
scroll to position [3778, 0]
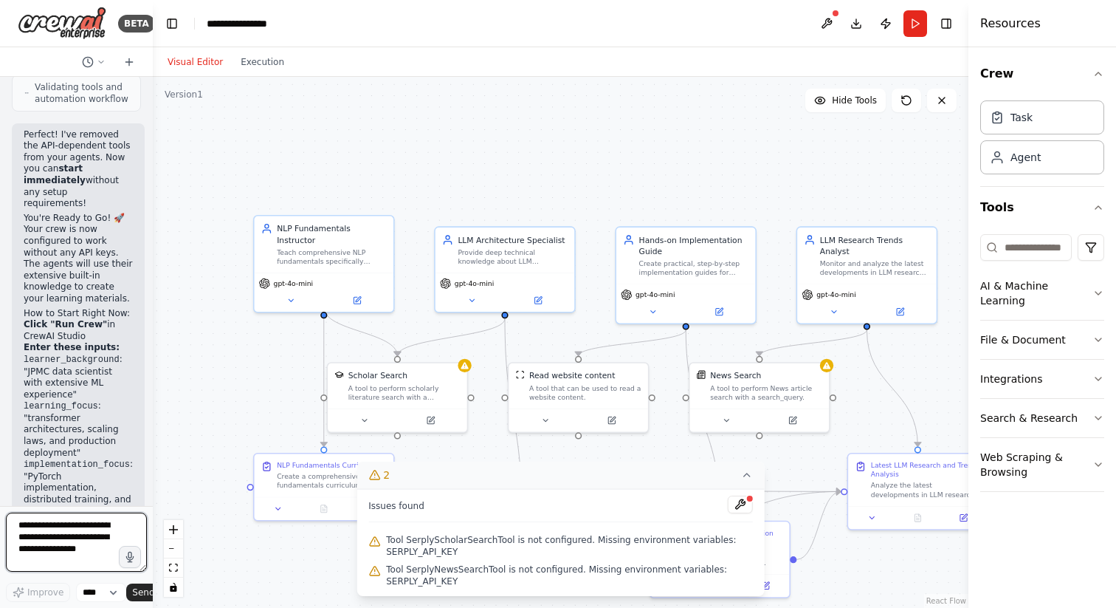
drag, startPoint x: 408, startPoint y: 358, endPoint x: 0, endPoint y: 339, distance: 408.0
click at [0, 339] on div "BETA I want to create agents that could teach me about buidling my own llm mode…" at bounding box center [76, 304] width 153 height 608
click at [918, 17] on button "Run" at bounding box center [916, 23] width 24 height 27
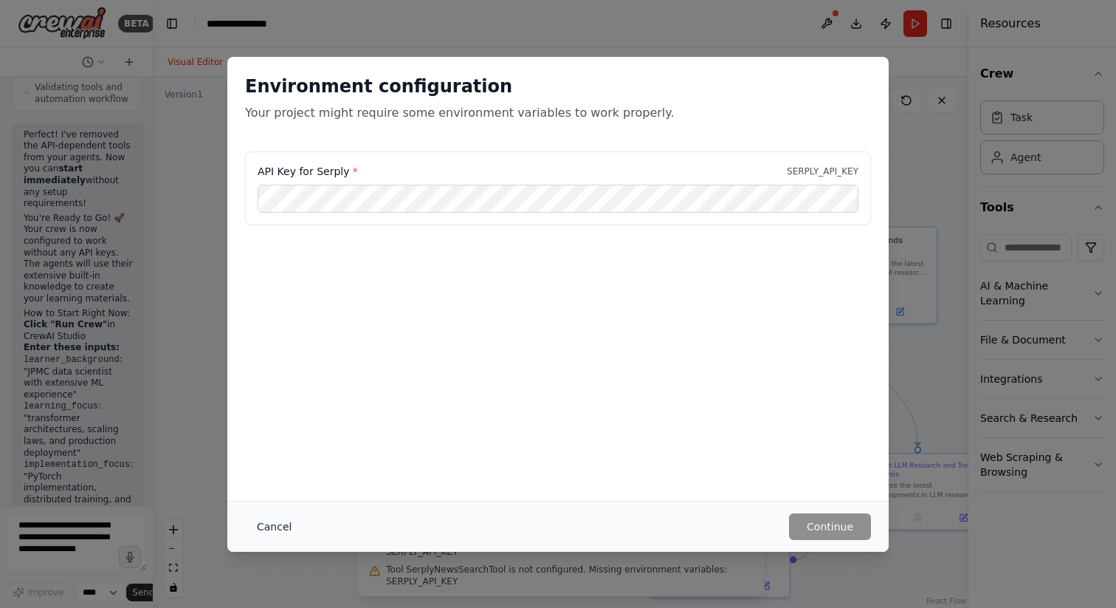
click at [277, 521] on button "Cancel" at bounding box center [274, 526] width 58 height 27
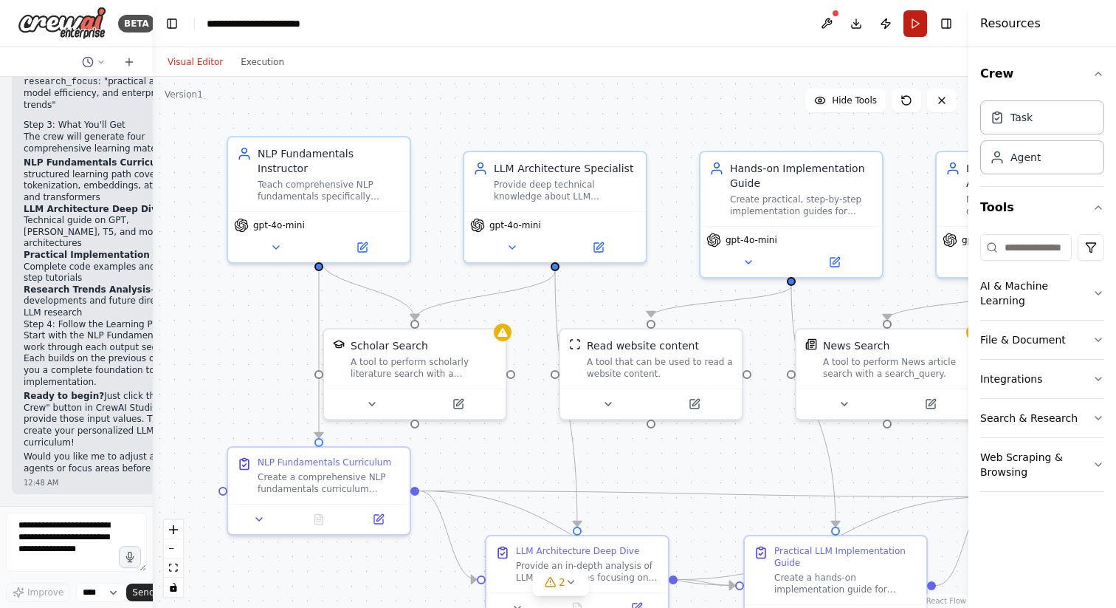
scroll to position [3089, 0]
drag, startPoint x: 414, startPoint y: 317, endPoint x: 413, endPoint y: 296, distance: 20.7
click at [413, 296] on div ".deletable-edge-delete-btn { width: 20px; height: 20px; border: 0px solid #ffff…" at bounding box center [561, 342] width 816 height 531
click at [416, 322] on div at bounding box center [415, 321] width 9 height 9
click at [500, 310] on button at bounding box center [493, 311] width 19 height 19
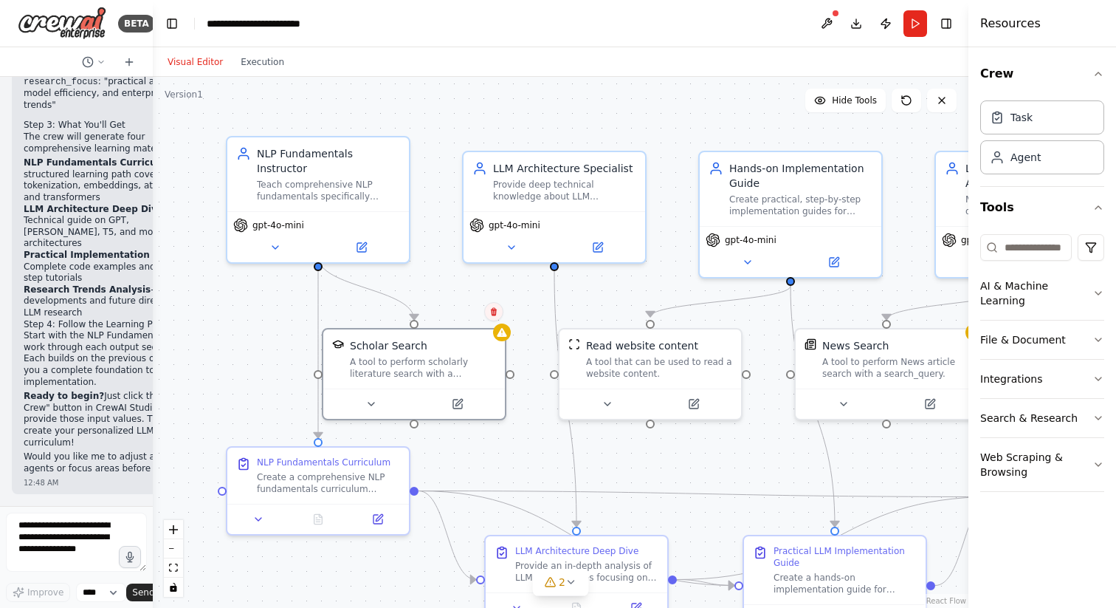
click at [500, 310] on button at bounding box center [493, 311] width 19 height 19
click at [458, 309] on button "Confirm" at bounding box center [452, 312] width 52 height 18
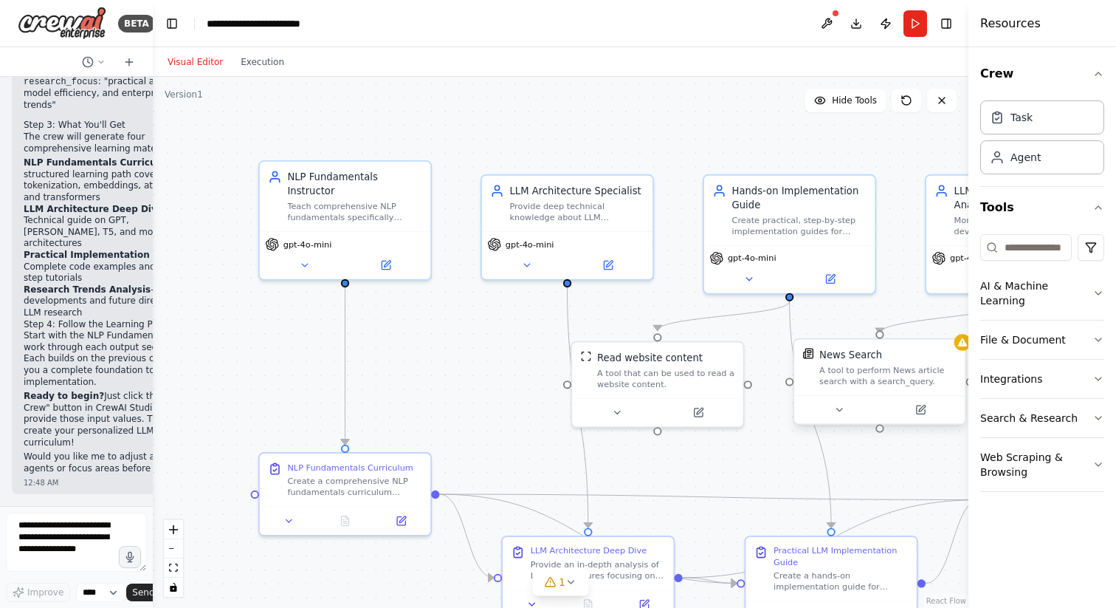
click at [882, 335] on div at bounding box center [880, 334] width 8 height 8
click at [956, 324] on icon at bounding box center [954, 324] width 6 height 8
click at [919, 325] on button "Confirm" at bounding box center [912, 325] width 52 height 18
click at [916, 22] on button "Run" at bounding box center [916, 23] width 24 height 27
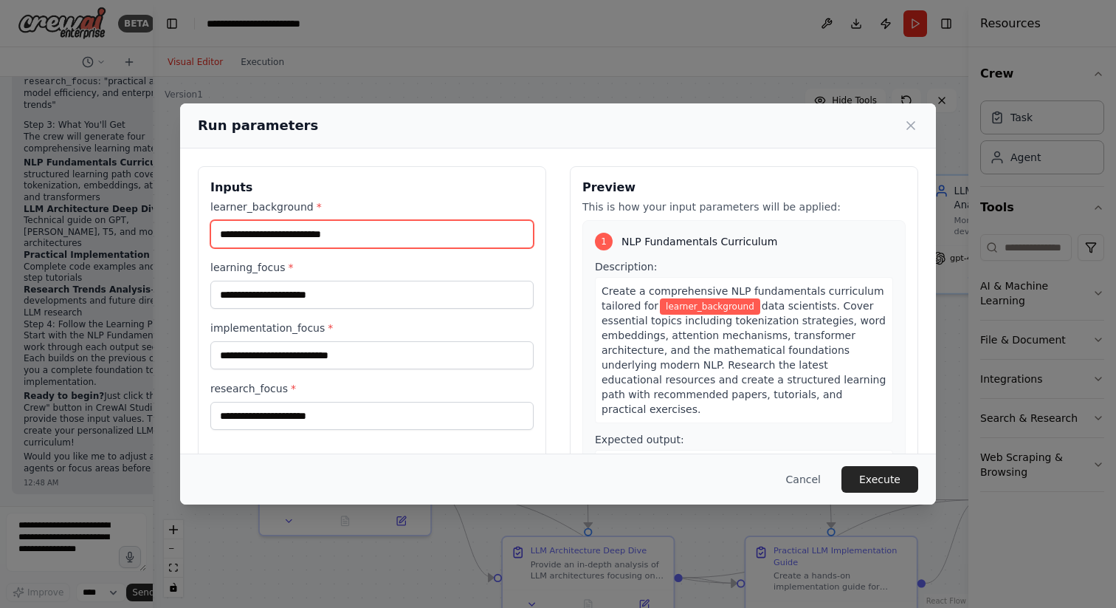
click at [391, 232] on input "learner_background *" at bounding box center [371, 234] width 323 height 28
type input "**********"
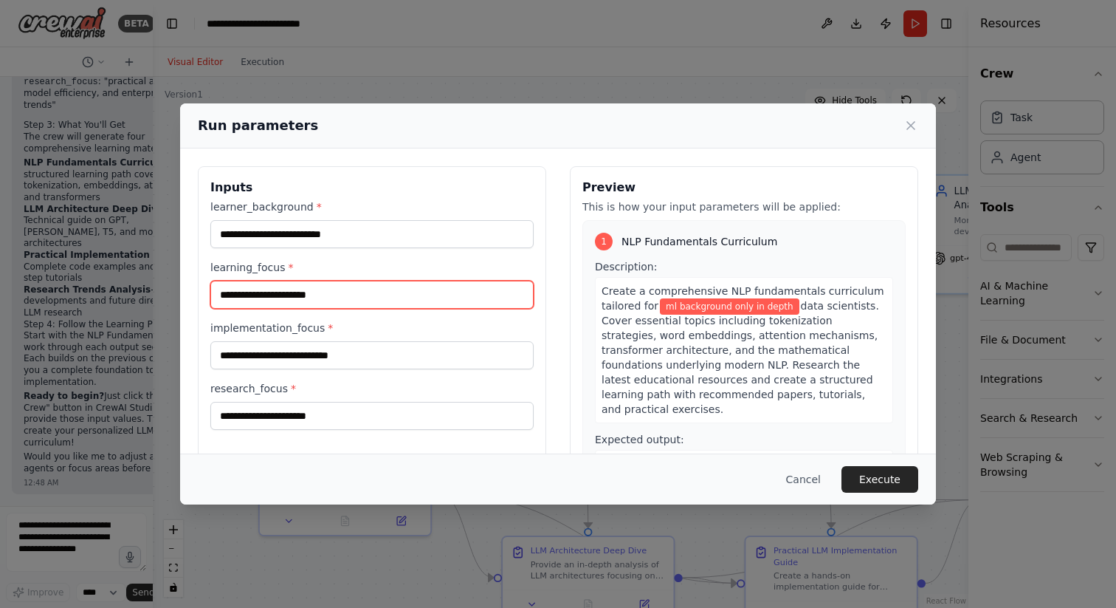
click at [389, 289] on input "learning_focus *" at bounding box center [371, 295] width 323 height 28
type input "**********"
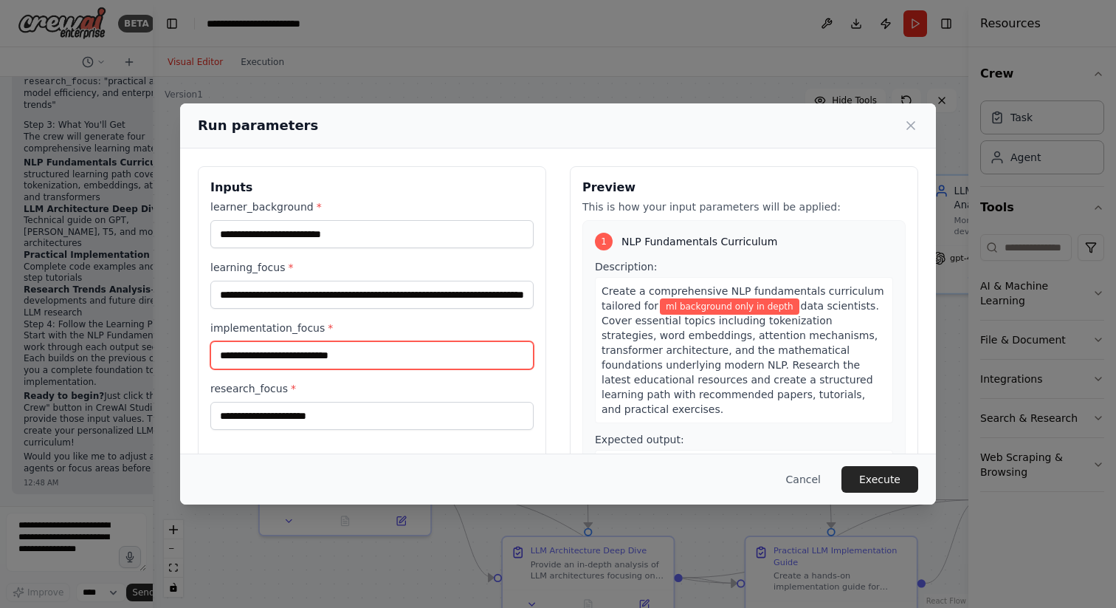
scroll to position [0, 0]
click at [398, 346] on input "implementation_focus *" at bounding box center [371, 355] width 323 height 28
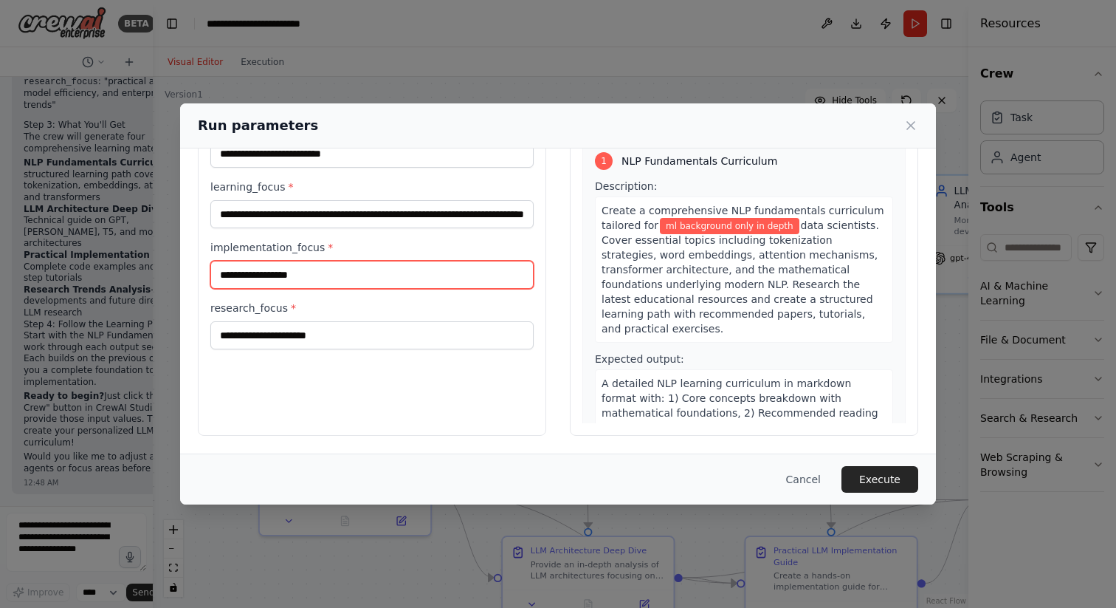
type input "**********"
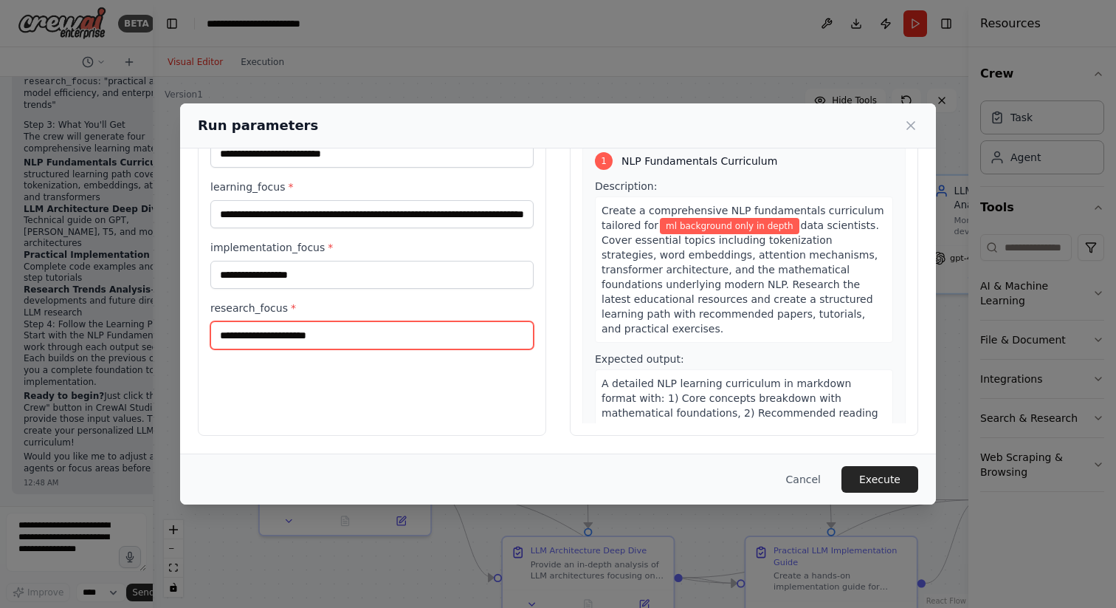
click at [440, 339] on input "research_focus *" at bounding box center [371, 335] width 323 height 28
type input "**********"
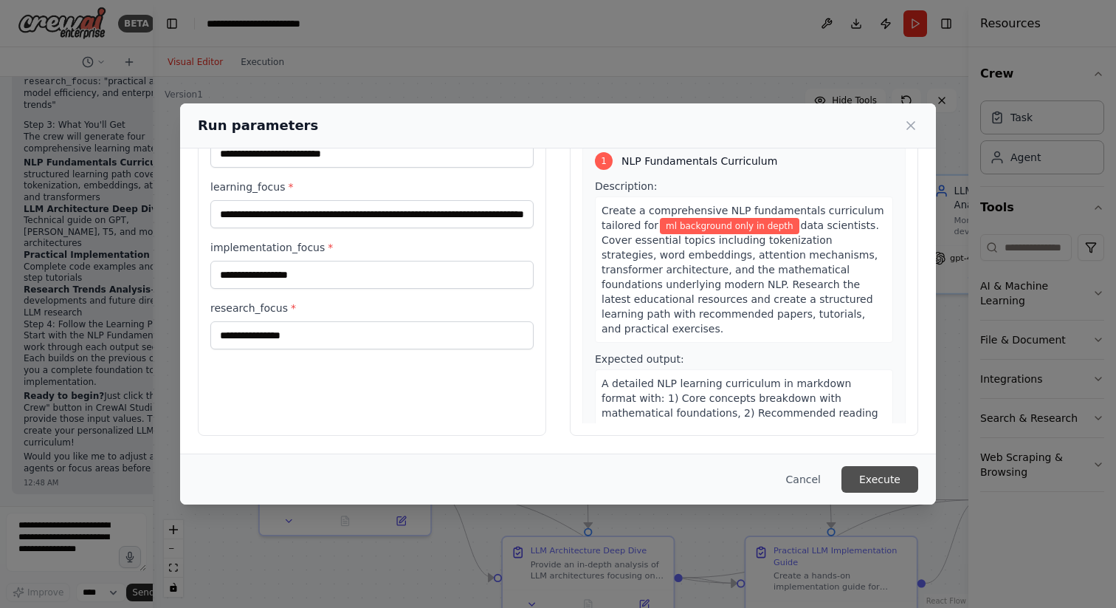
click at [896, 478] on button "Execute" at bounding box center [880, 479] width 77 height 27
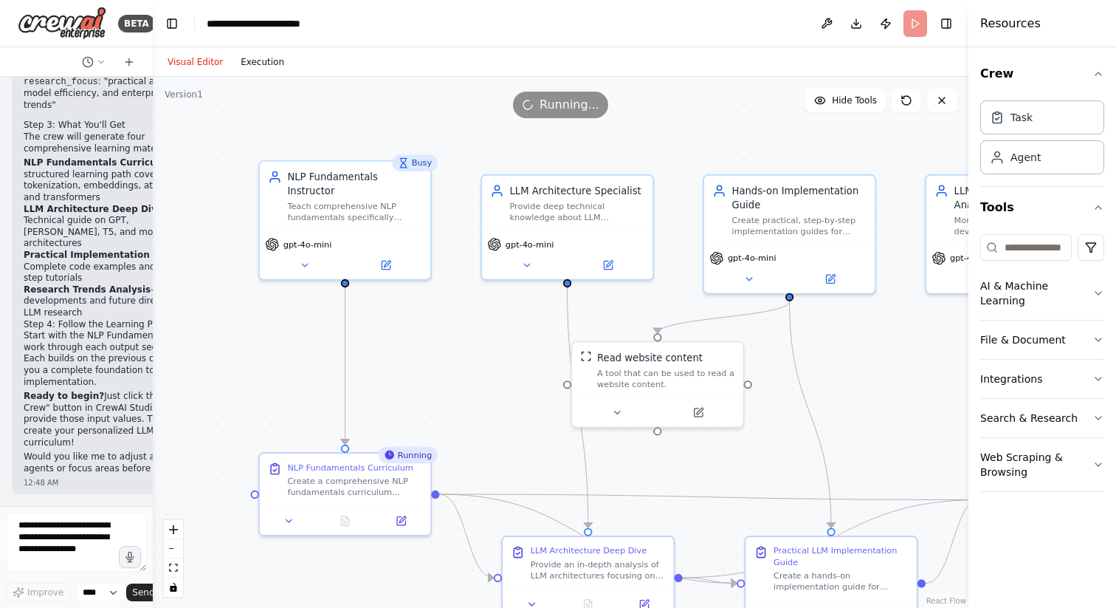
click at [255, 58] on button "Execution" at bounding box center [262, 62] width 61 height 18
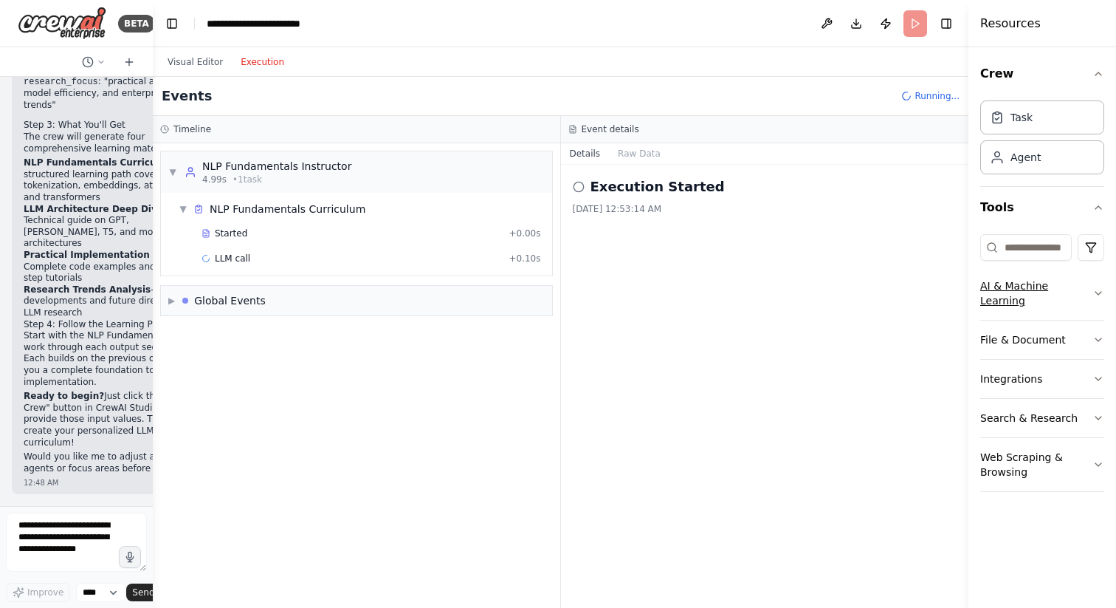
click at [1042, 293] on button "AI & Machine Learning" at bounding box center [1043, 293] width 124 height 53
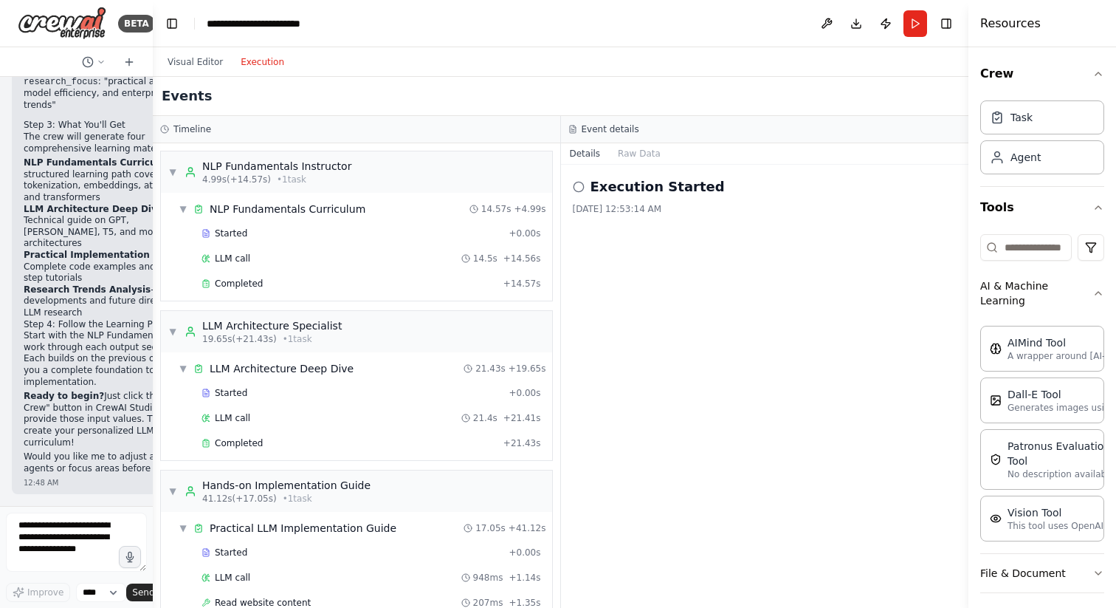
scroll to position [278, 0]
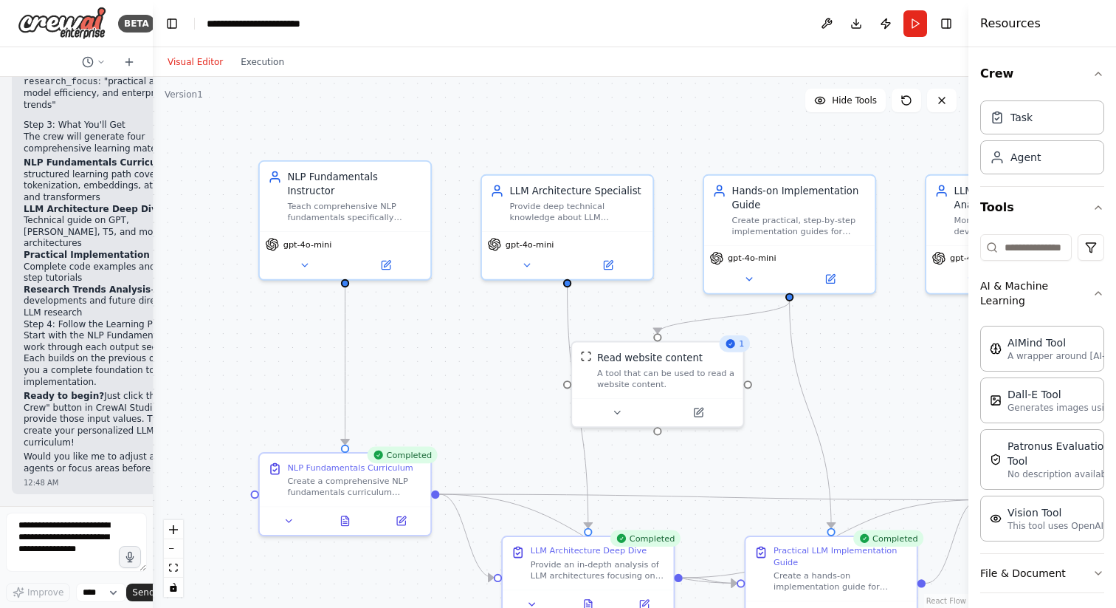
click at [209, 61] on button "Visual Editor" at bounding box center [195, 62] width 73 height 18
click at [385, 199] on div "Teach comprehensive NLP fundamentals specifically tailored for {learner_backgro…" at bounding box center [354, 209] width 135 height 22
click at [313, 254] on button at bounding box center [304, 262] width 78 height 17
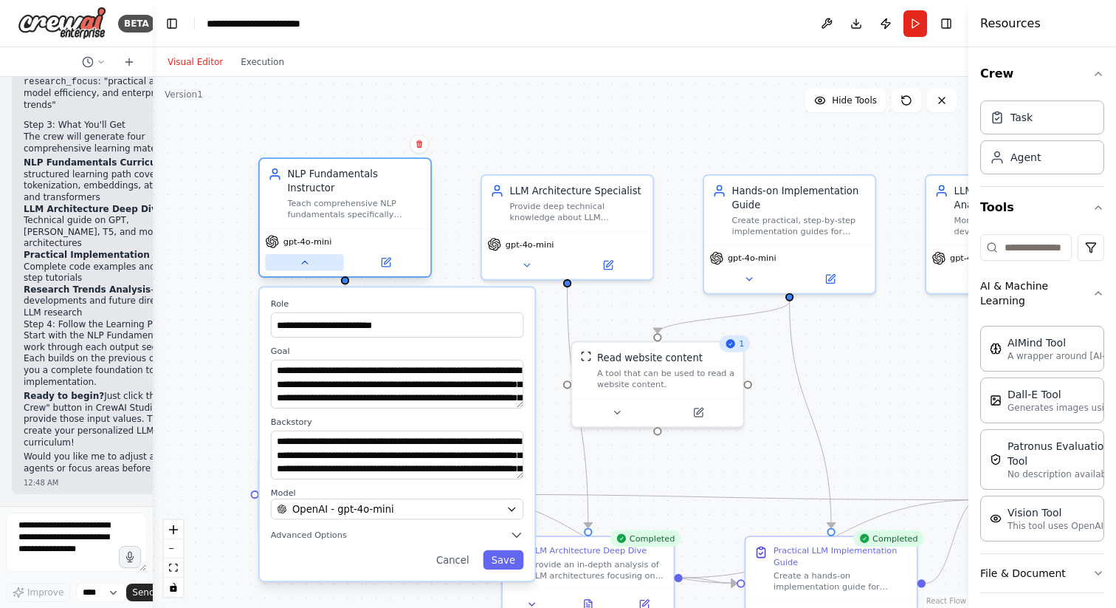
click at [313, 254] on button at bounding box center [304, 262] width 78 height 17
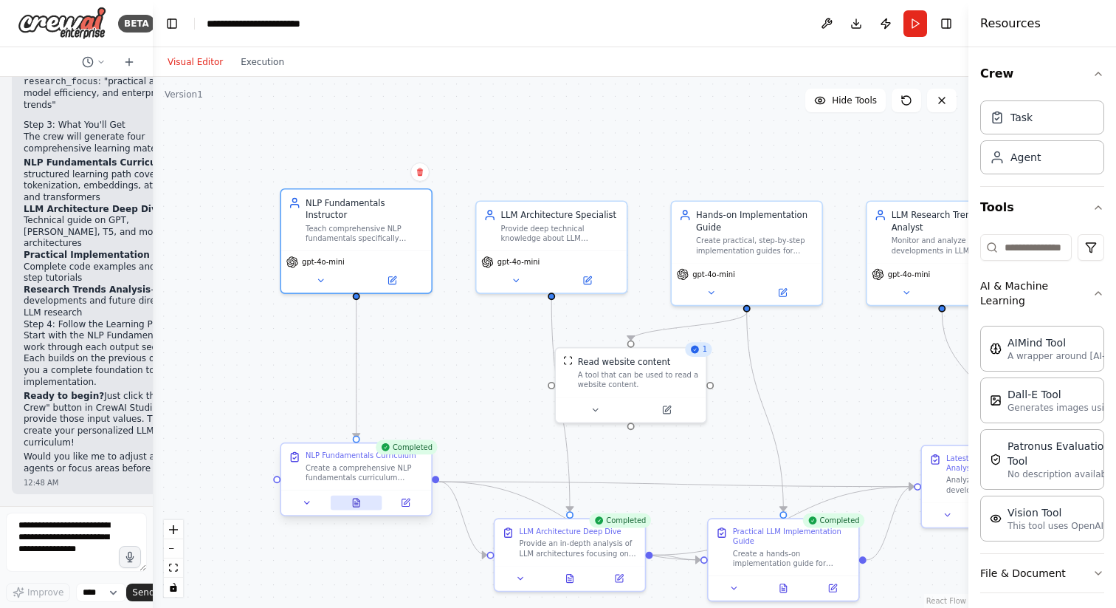
click at [359, 502] on icon at bounding box center [356, 502] width 7 height 8
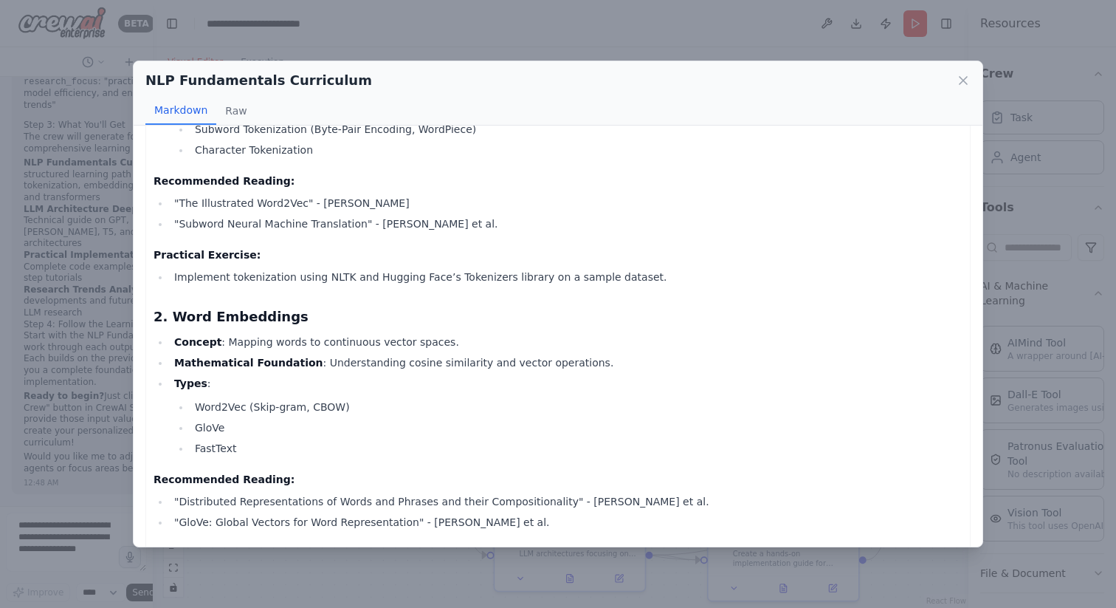
scroll to position [600, 0]
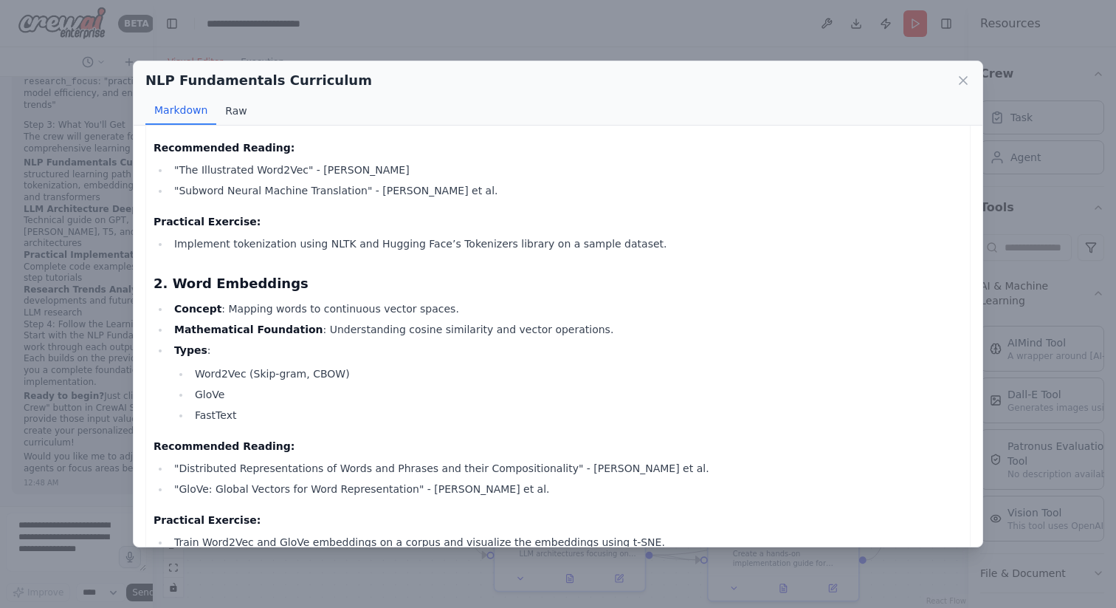
click at [235, 115] on button "Raw" at bounding box center [235, 111] width 39 height 28
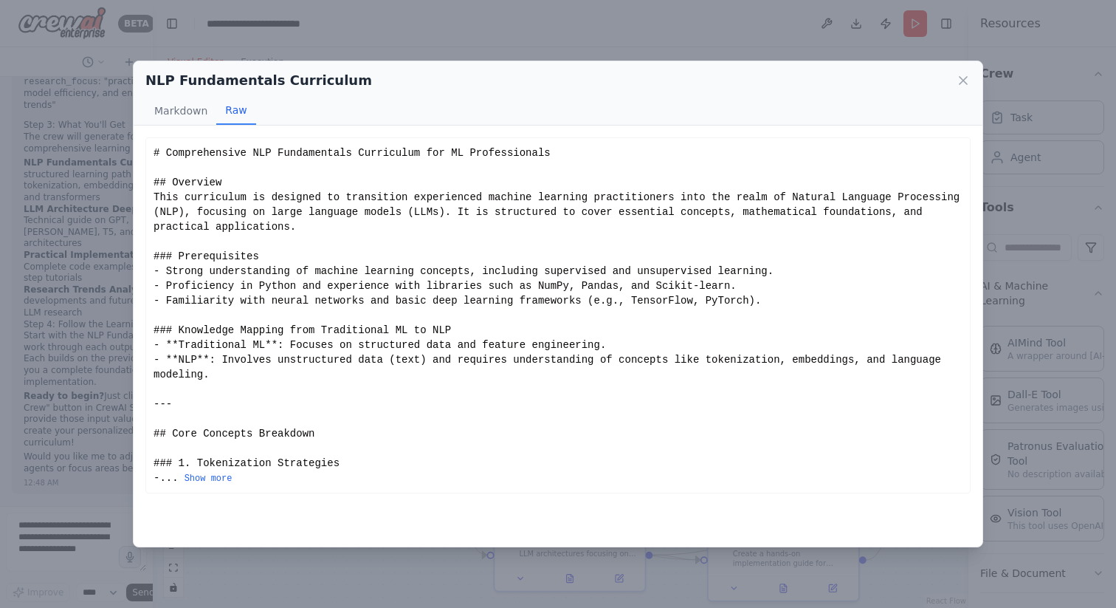
scroll to position [0, 0]
click at [171, 110] on button "Markdown" at bounding box center [180, 111] width 71 height 28
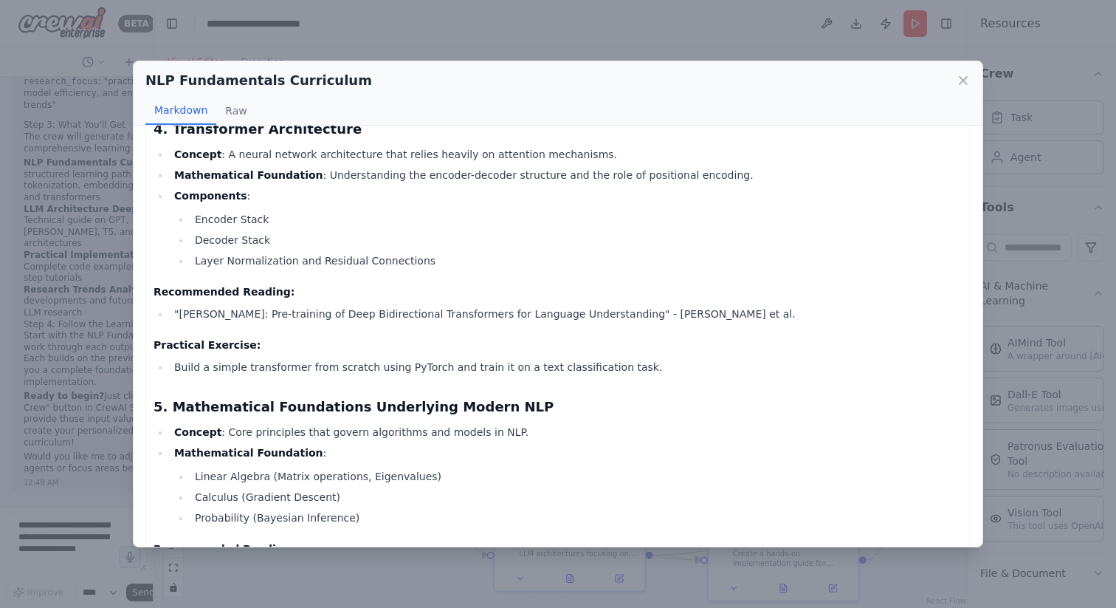
scroll to position [1311, 0]
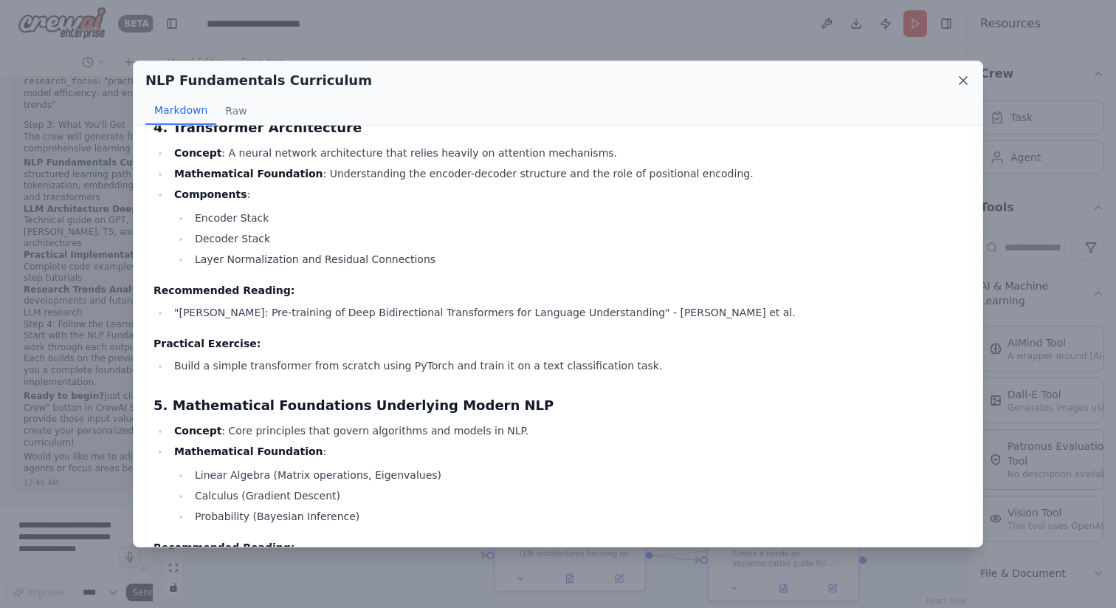
click at [963, 83] on icon at bounding box center [963, 80] width 15 height 15
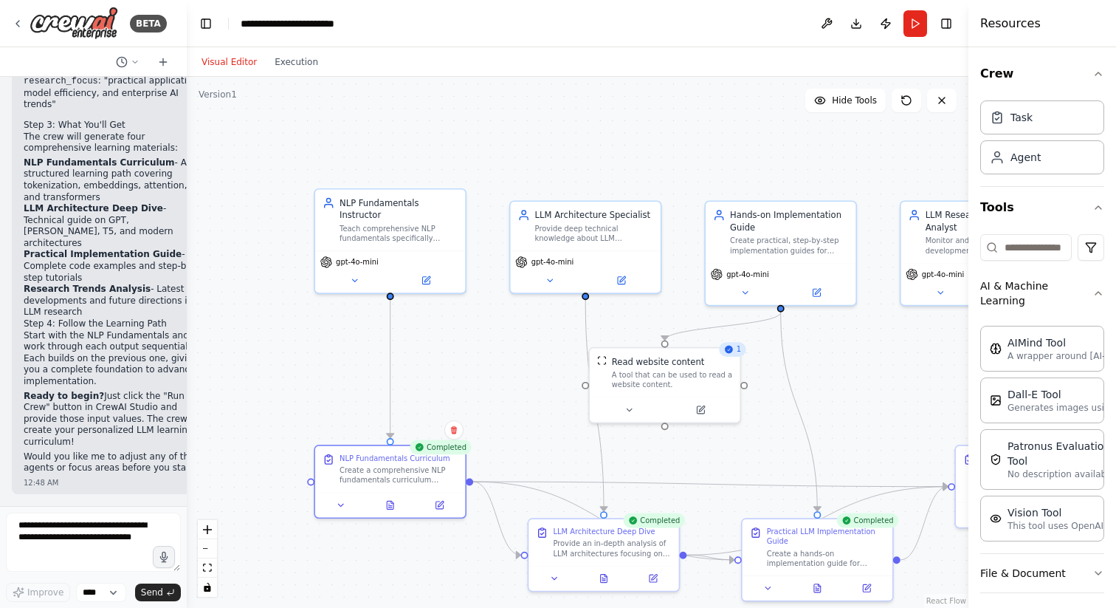
scroll to position [3089, 0]
drag, startPoint x: 151, startPoint y: 224, endPoint x: 106, endPoint y: 231, distance: 45.5
click at [106, 231] on div "BETA I want to create agents that could teach me about buidling my own llm mode…" at bounding box center [93, 304] width 187 height 608
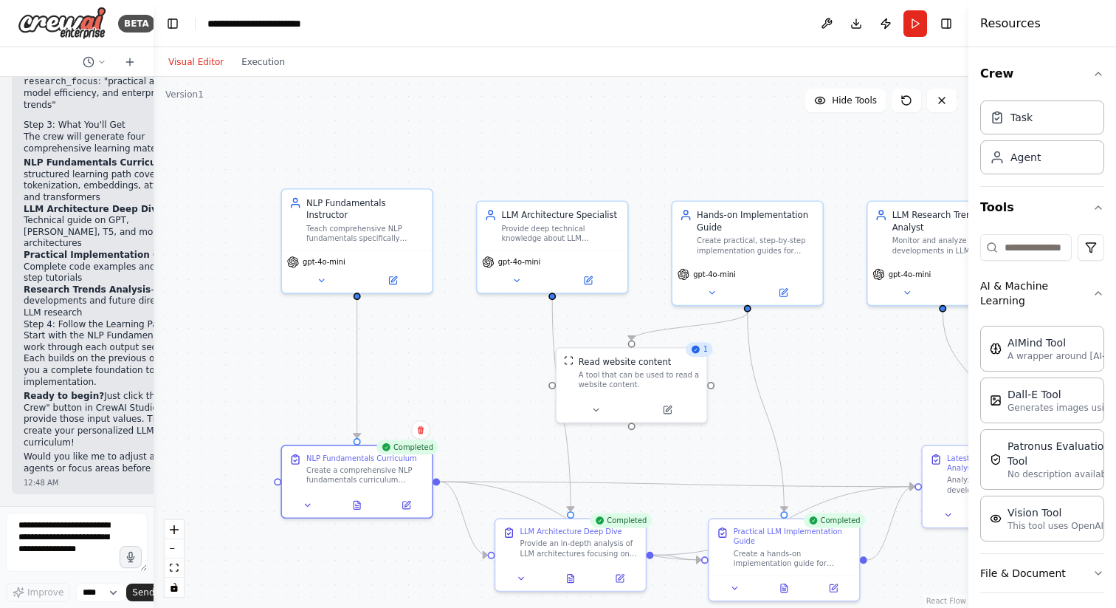
click at [256, 72] on div "Visual Editor Execution" at bounding box center [226, 62] width 134 height 30
click at [269, 61] on button "Execution" at bounding box center [263, 62] width 61 height 18
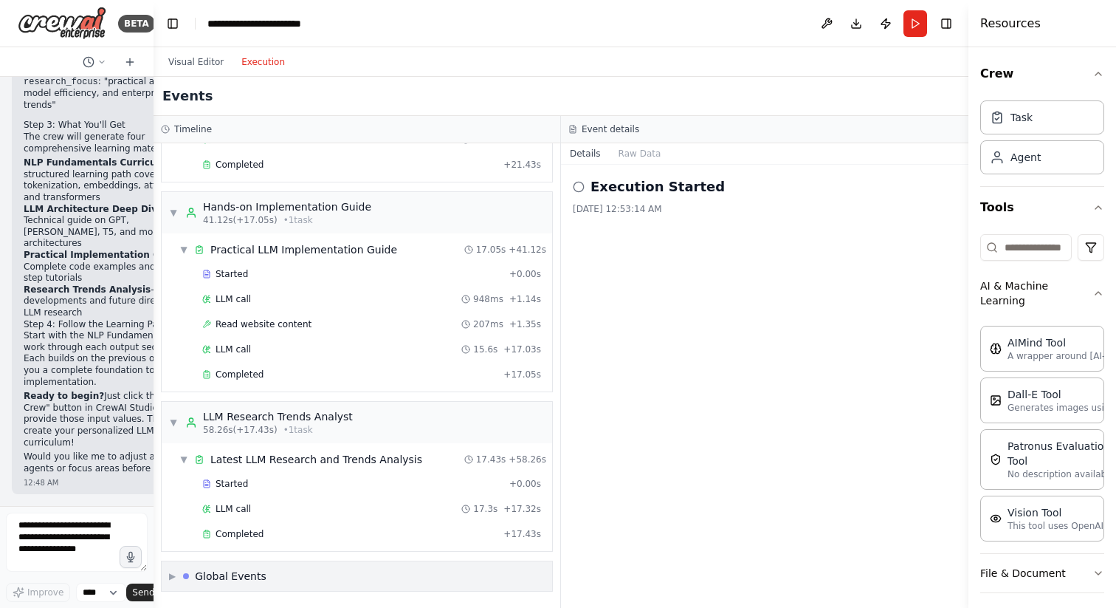
click at [173, 574] on span "▶" at bounding box center [172, 576] width 7 height 12
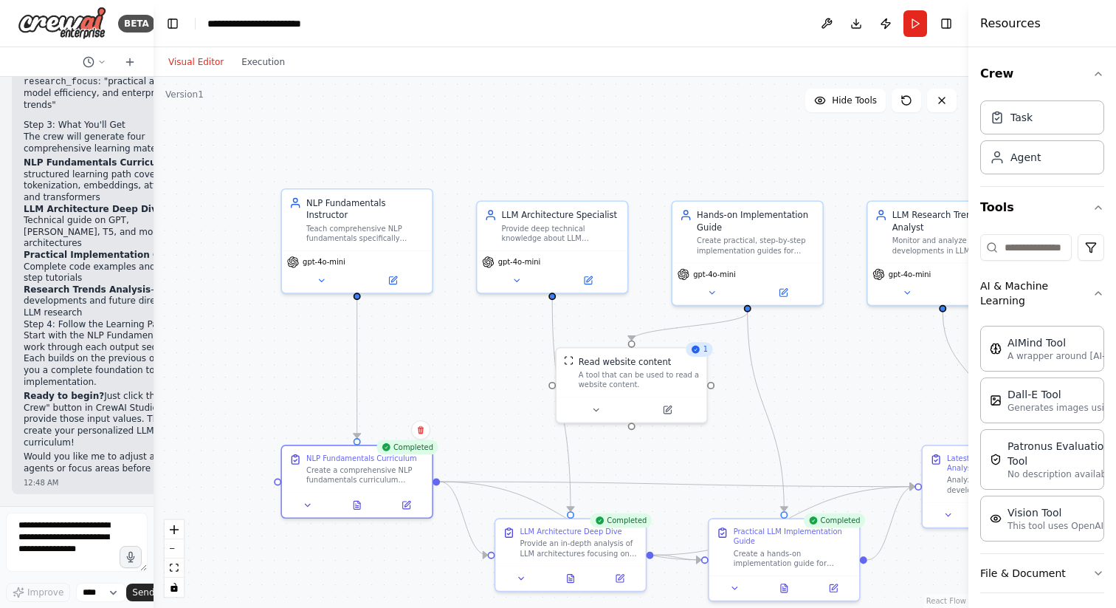
click at [213, 60] on button "Visual Editor" at bounding box center [195, 62] width 73 height 18
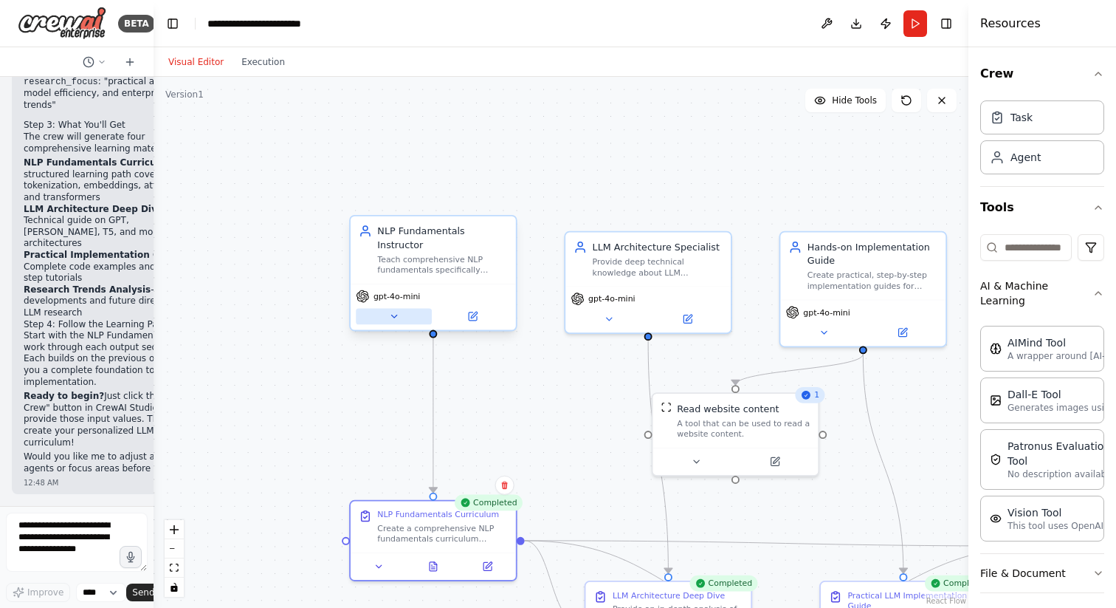
click at [401, 308] on button at bounding box center [394, 316] width 76 height 16
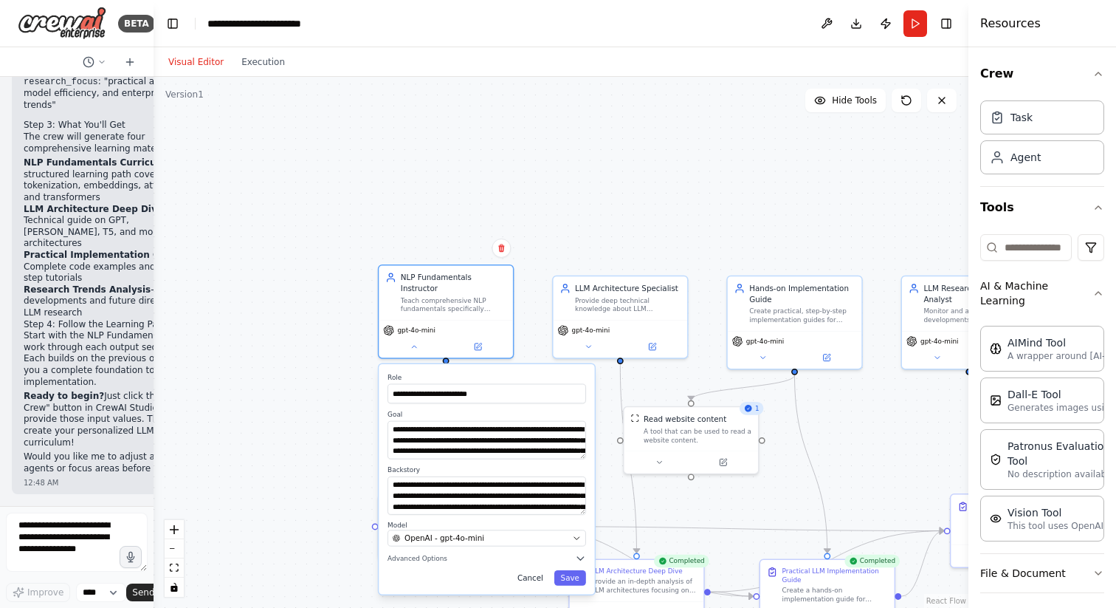
click at [535, 570] on button "Cancel" at bounding box center [530, 578] width 39 height 16
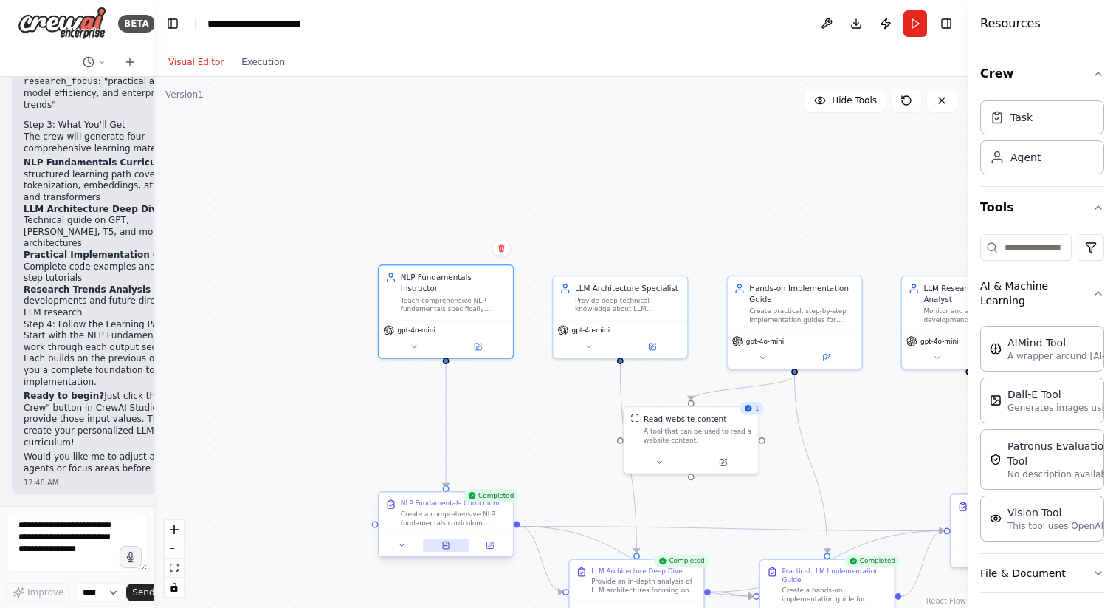
click at [445, 543] on icon at bounding box center [446, 544] width 6 height 7
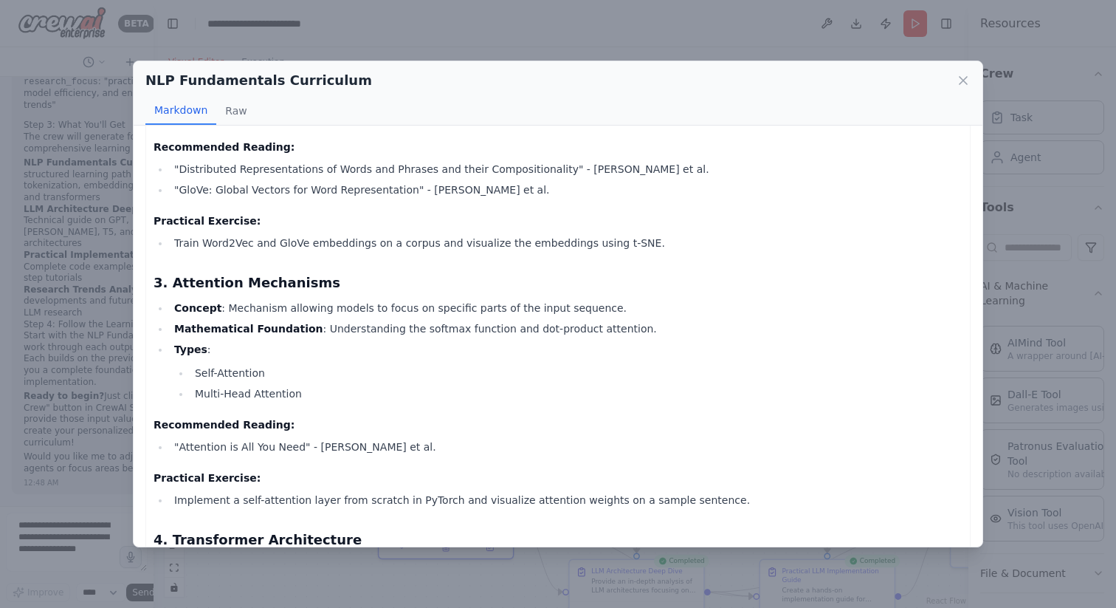
scroll to position [422, 0]
